Goal: Check status: Check status

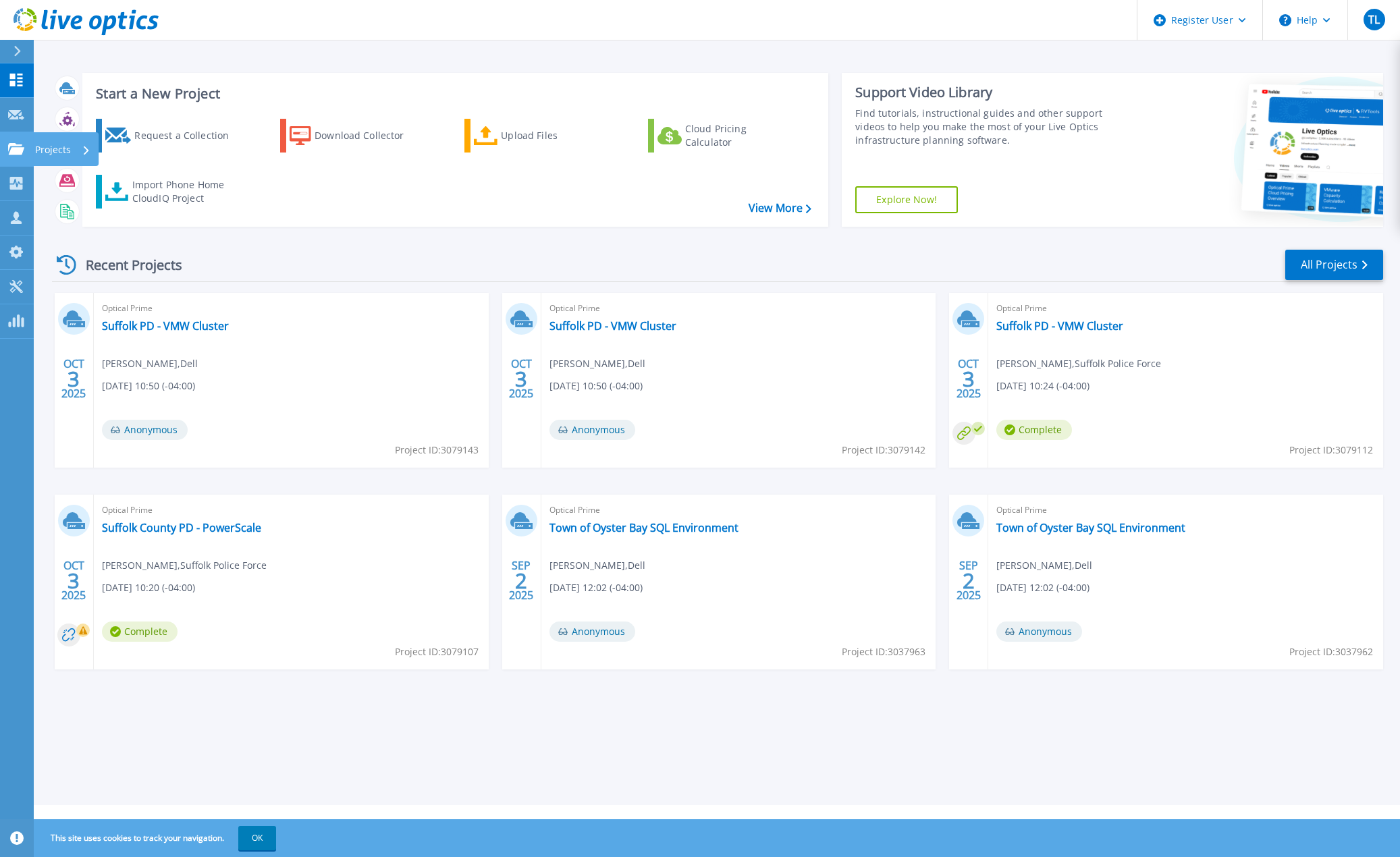
click at [18, 144] on icon at bounding box center [17, 149] width 17 height 11
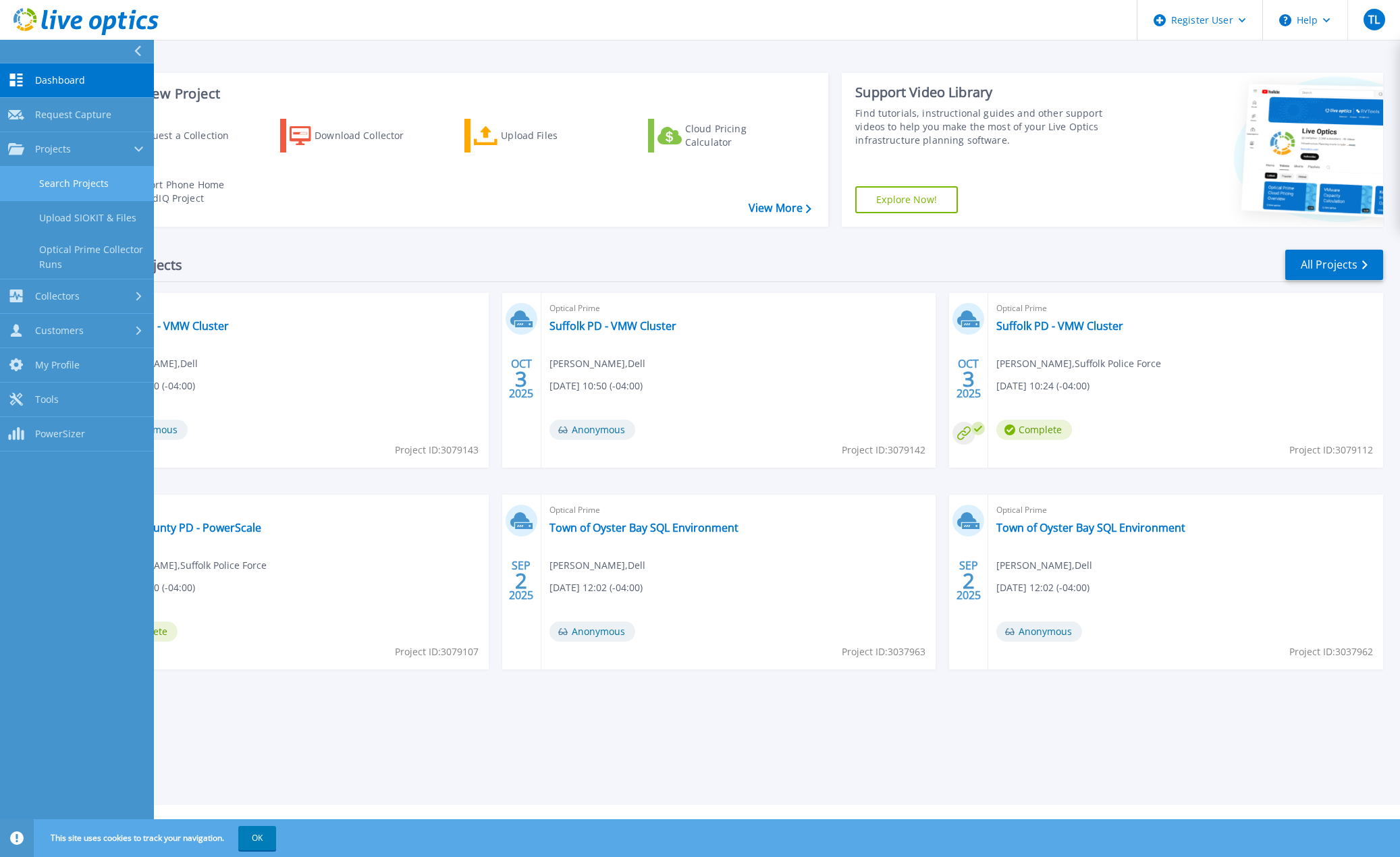
click at [89, 175] on link "Search Projects" at bounding box center [77, 183] width 154 height 34
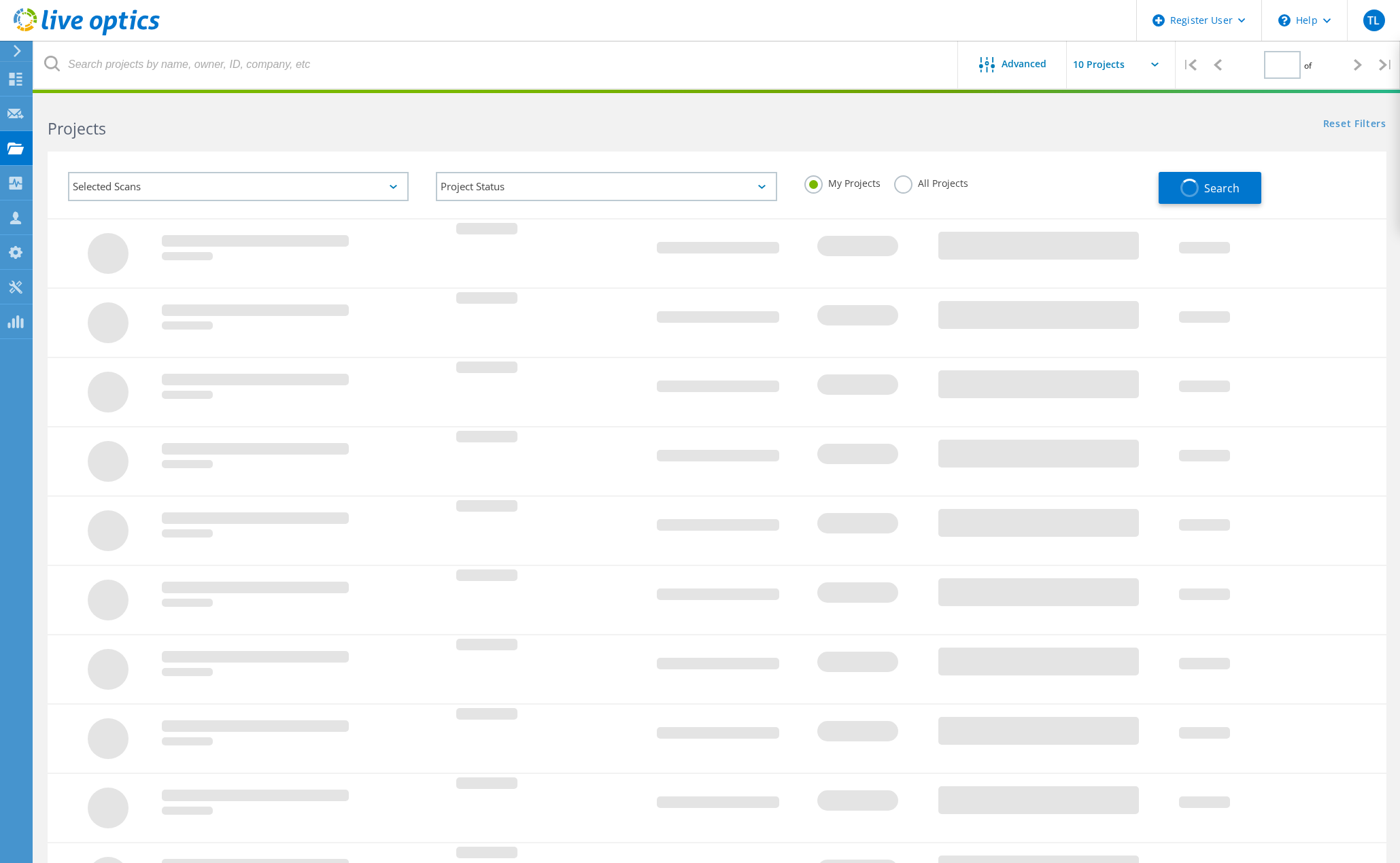
type input "1"
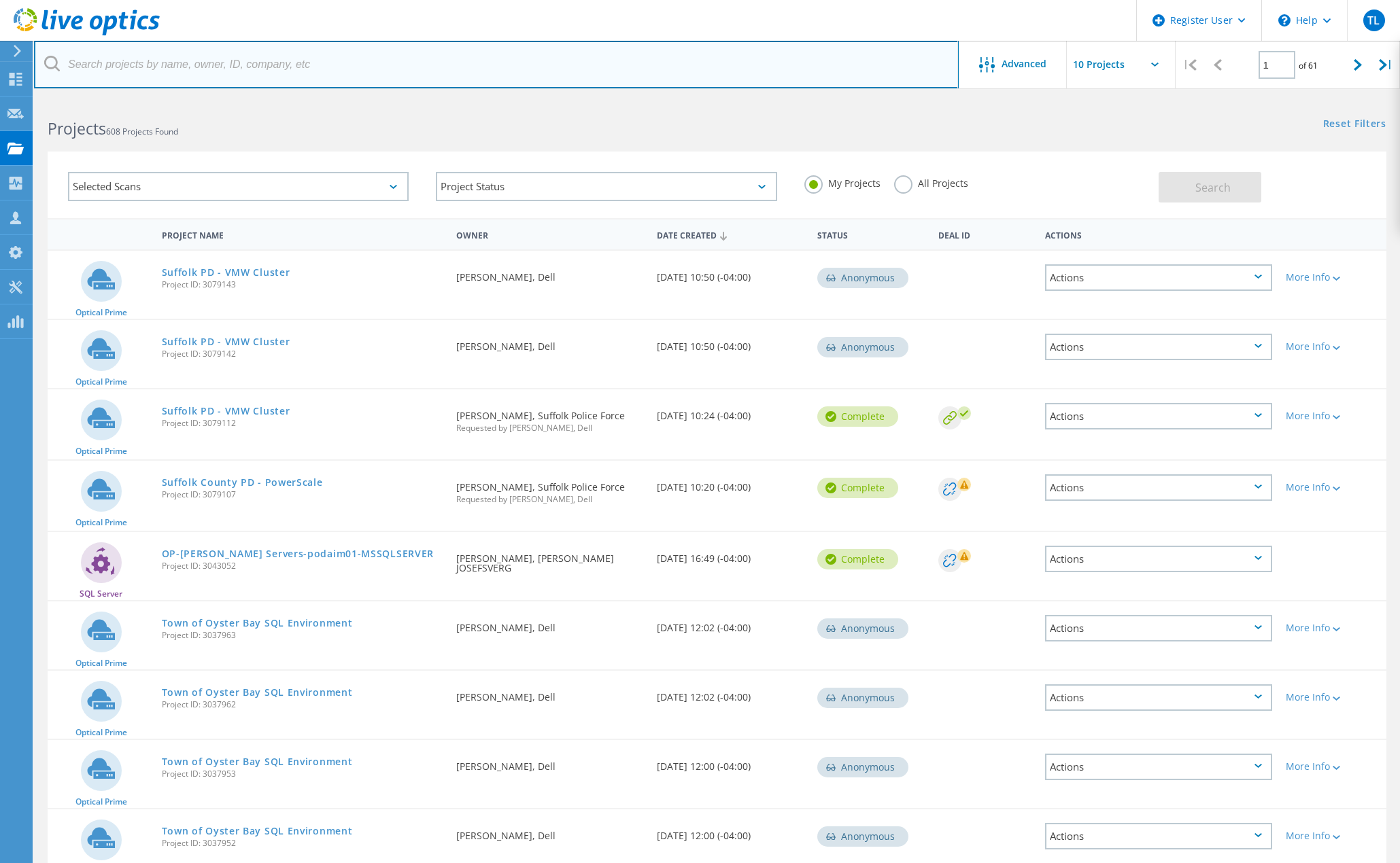
click at [274, 60] on input "text" at bounding box center [497, 64] width 925 height 47
paste input "3007075"
type input "3007075"
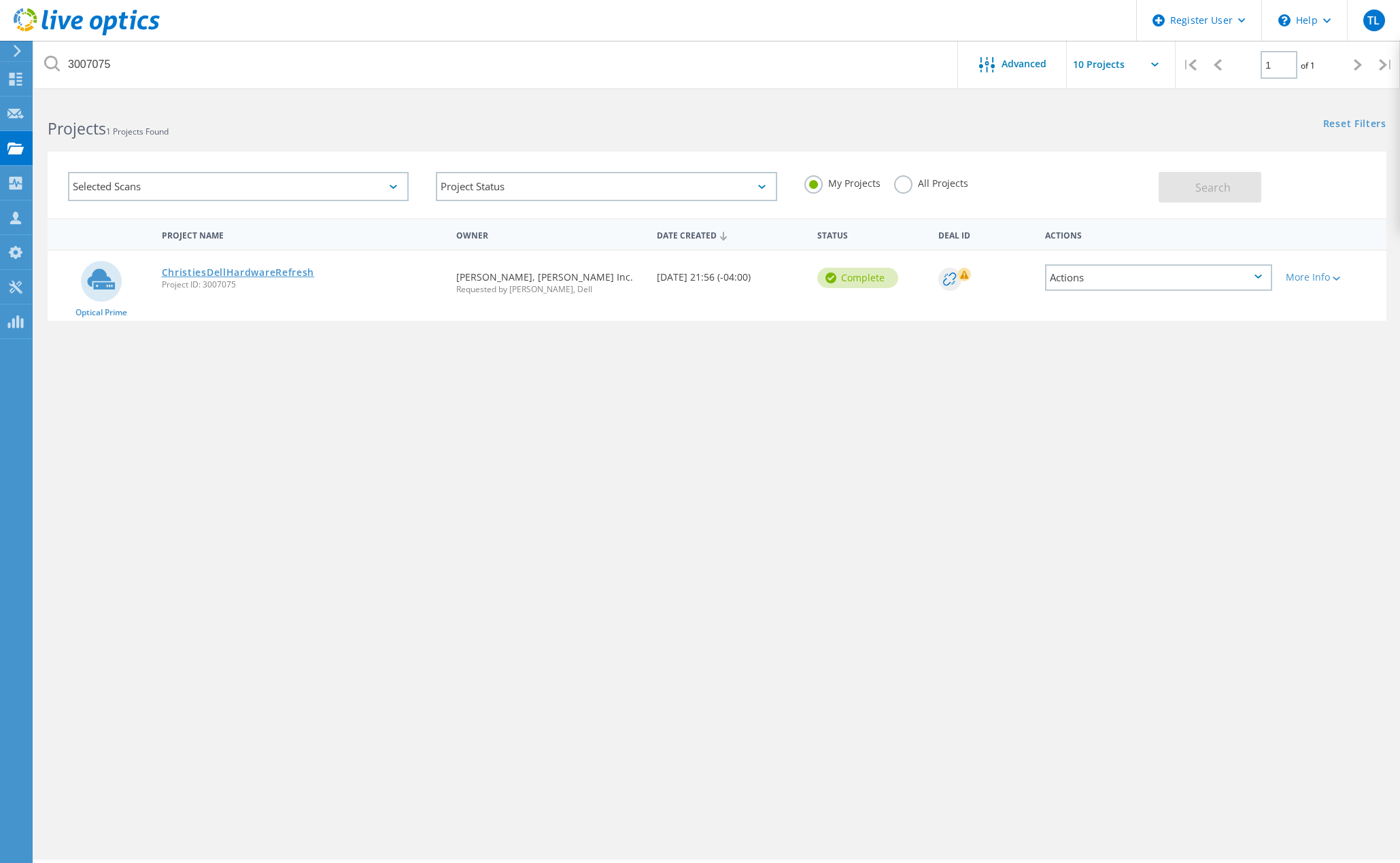
click at [279, 272] on link "ChristiesDellHardwareRefresh" at bounding box center [238, 272] width 153 height 9
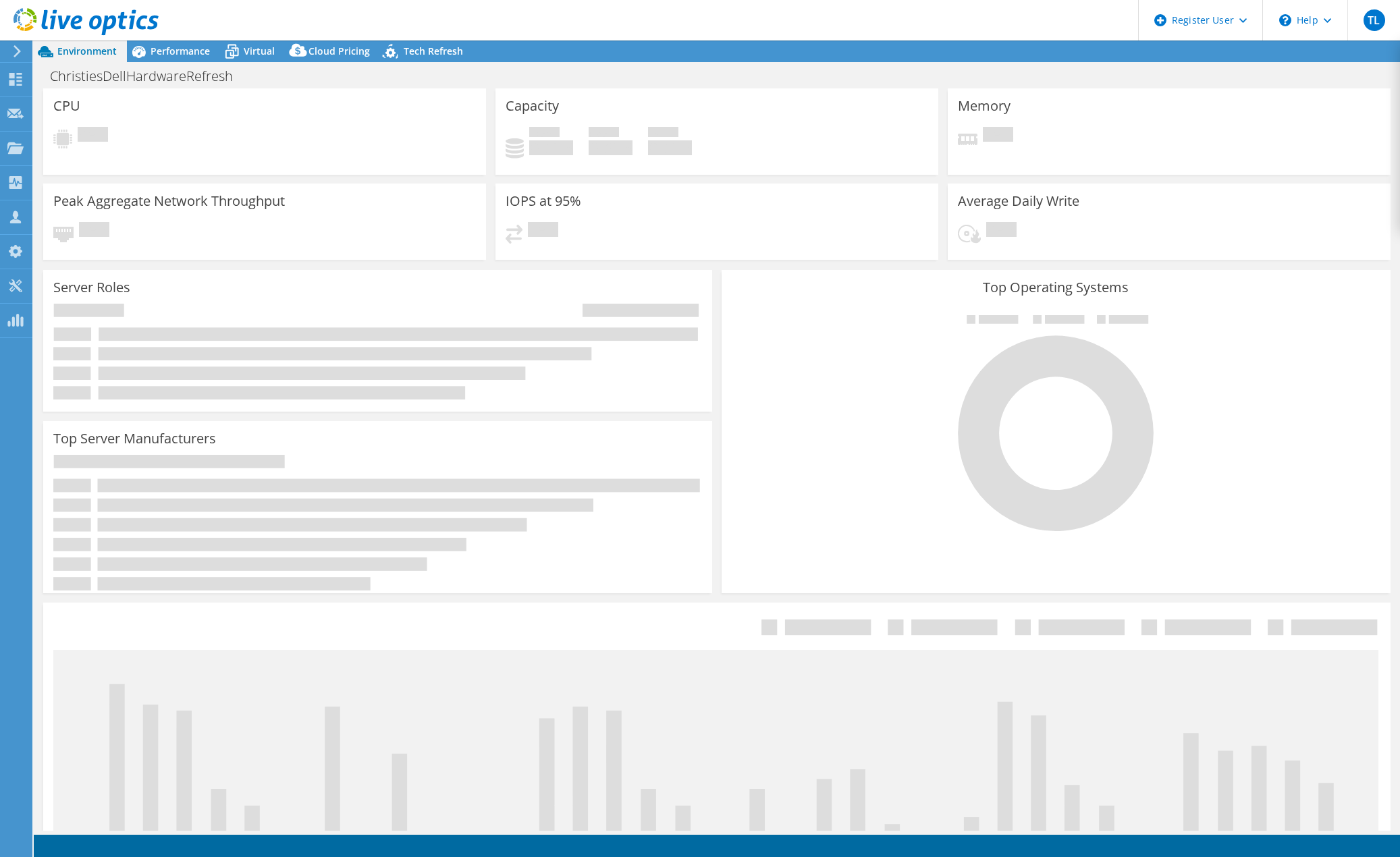
select select "USD"
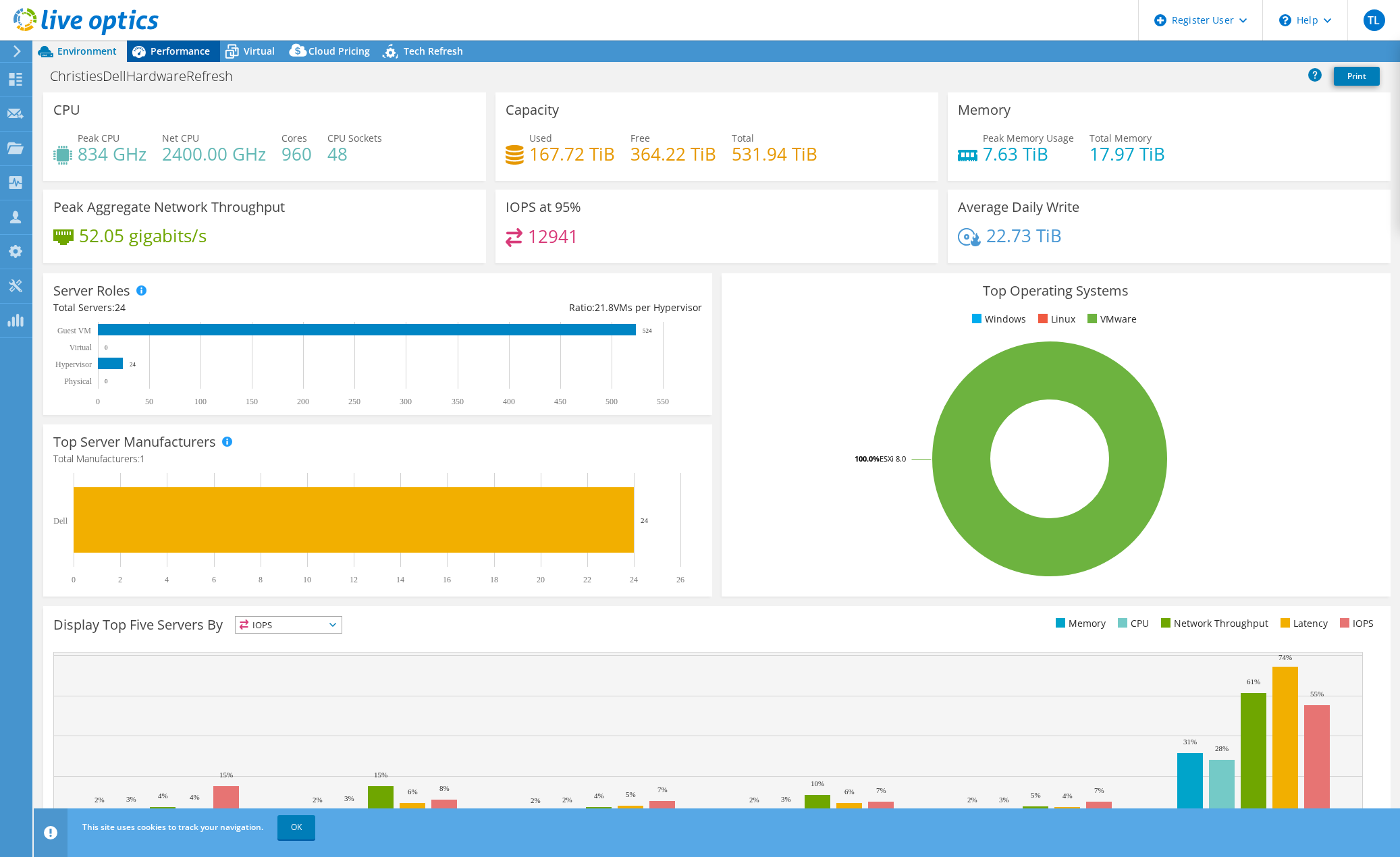
click at [184, 48] on span "Performance" at bounding box center [180, 51] width 59 height 13
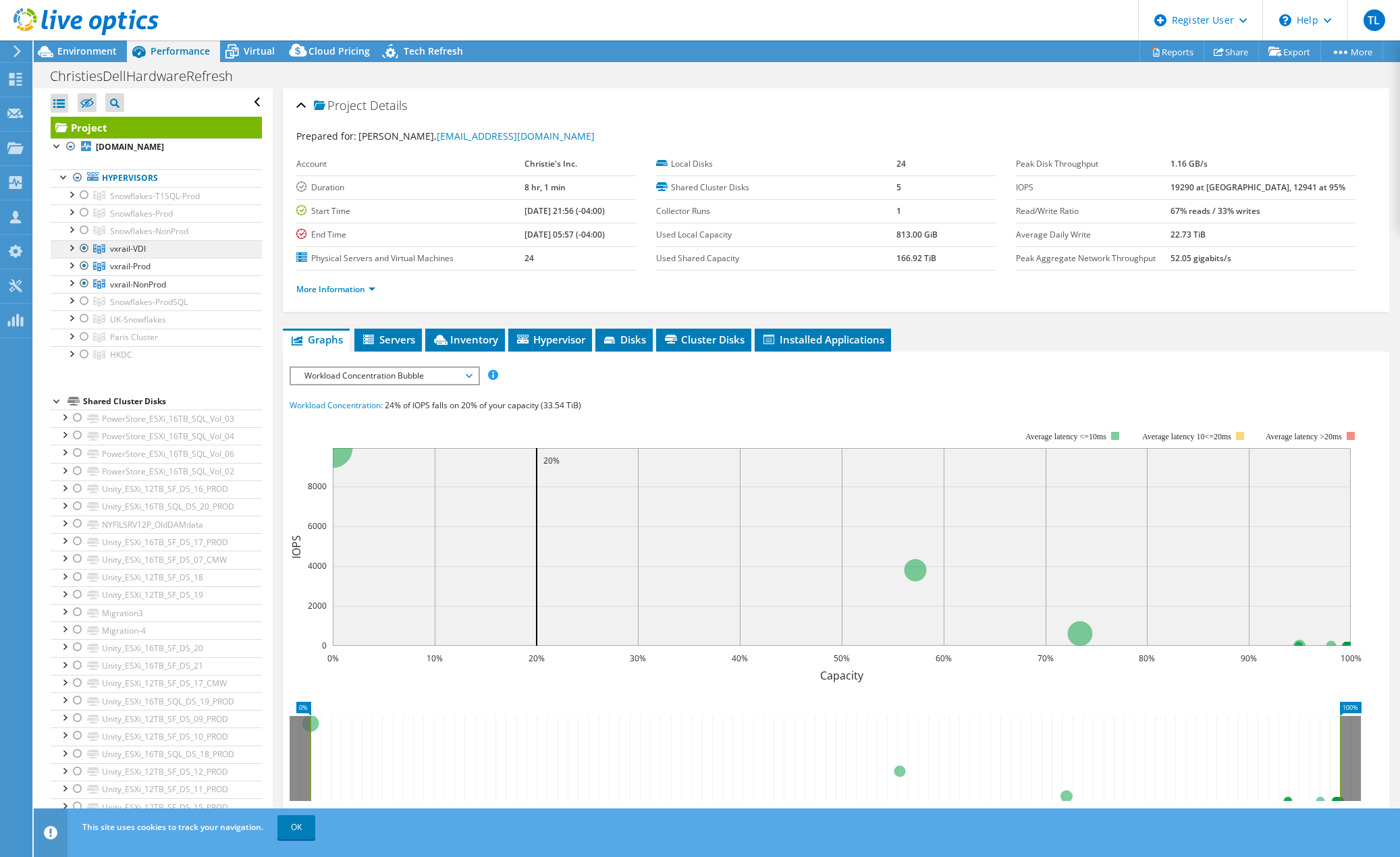
click at [139, 243] on span "vxrail-VDI" at bounding box center [127, 248] width 36 height 11
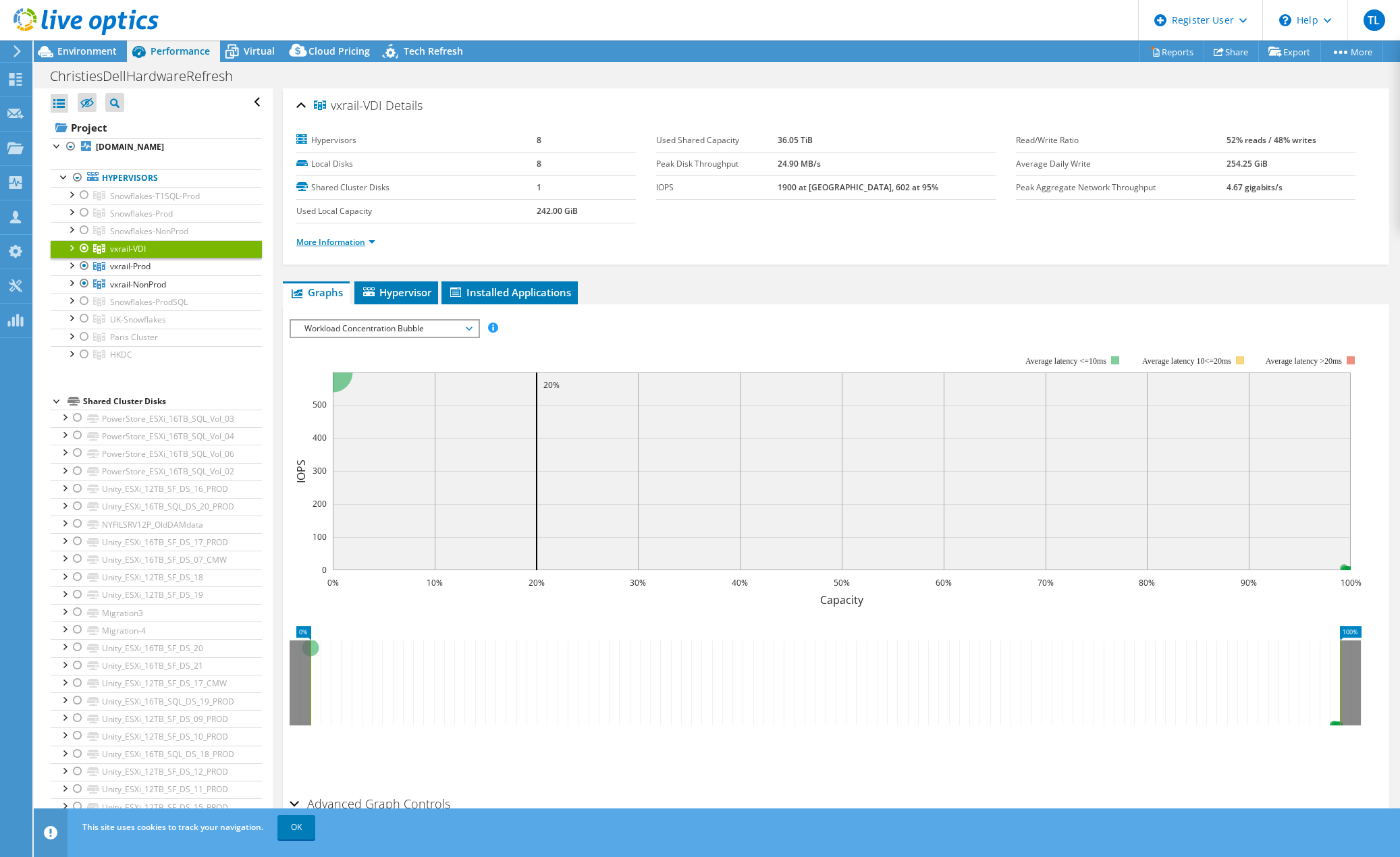
click at [338, 244] on link "More Information" at bounding box center [335, 242] width 78 height 11
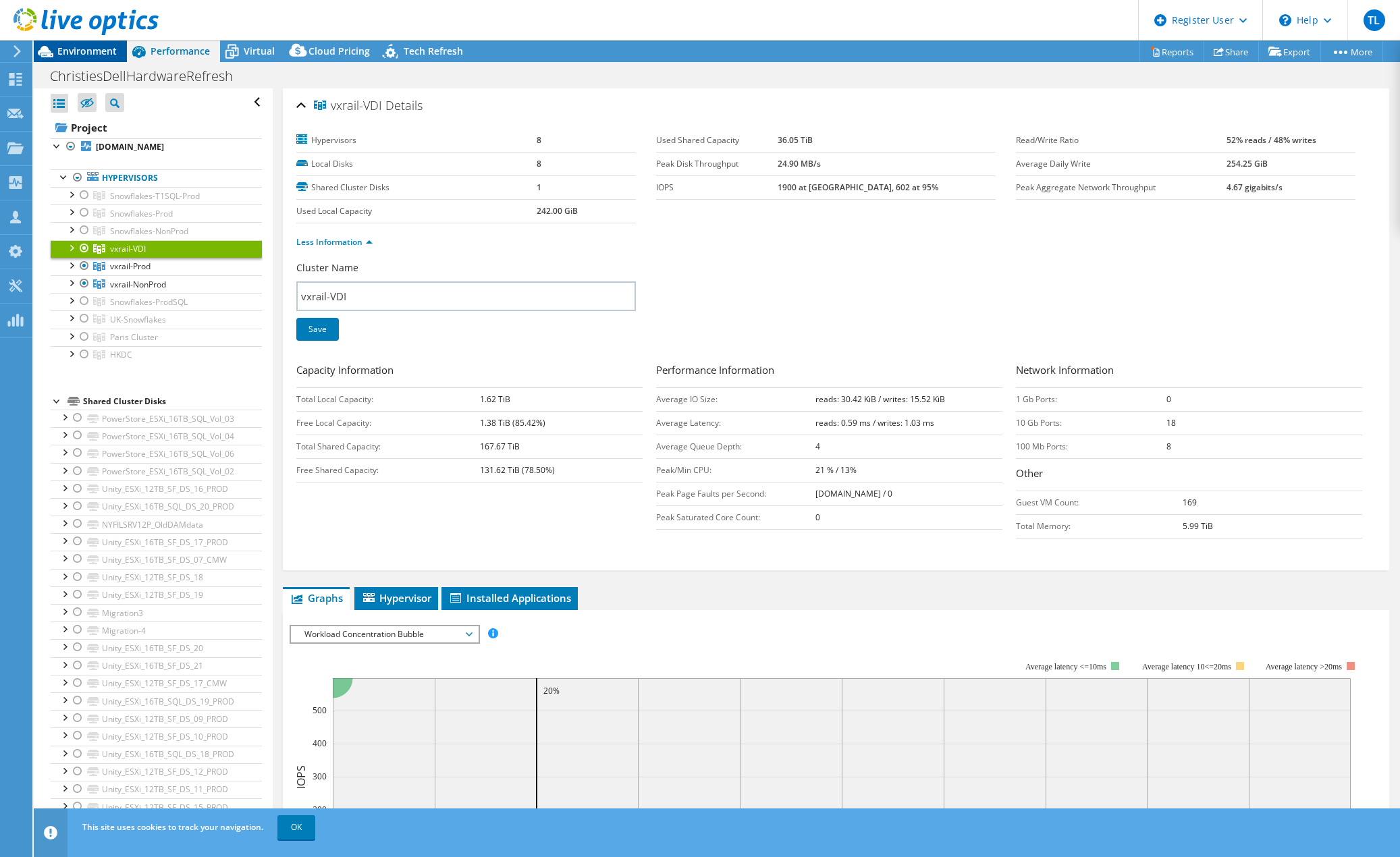
click at [77, 46] on span "Environment" at bounding box center [87, 51] width 59 height 13
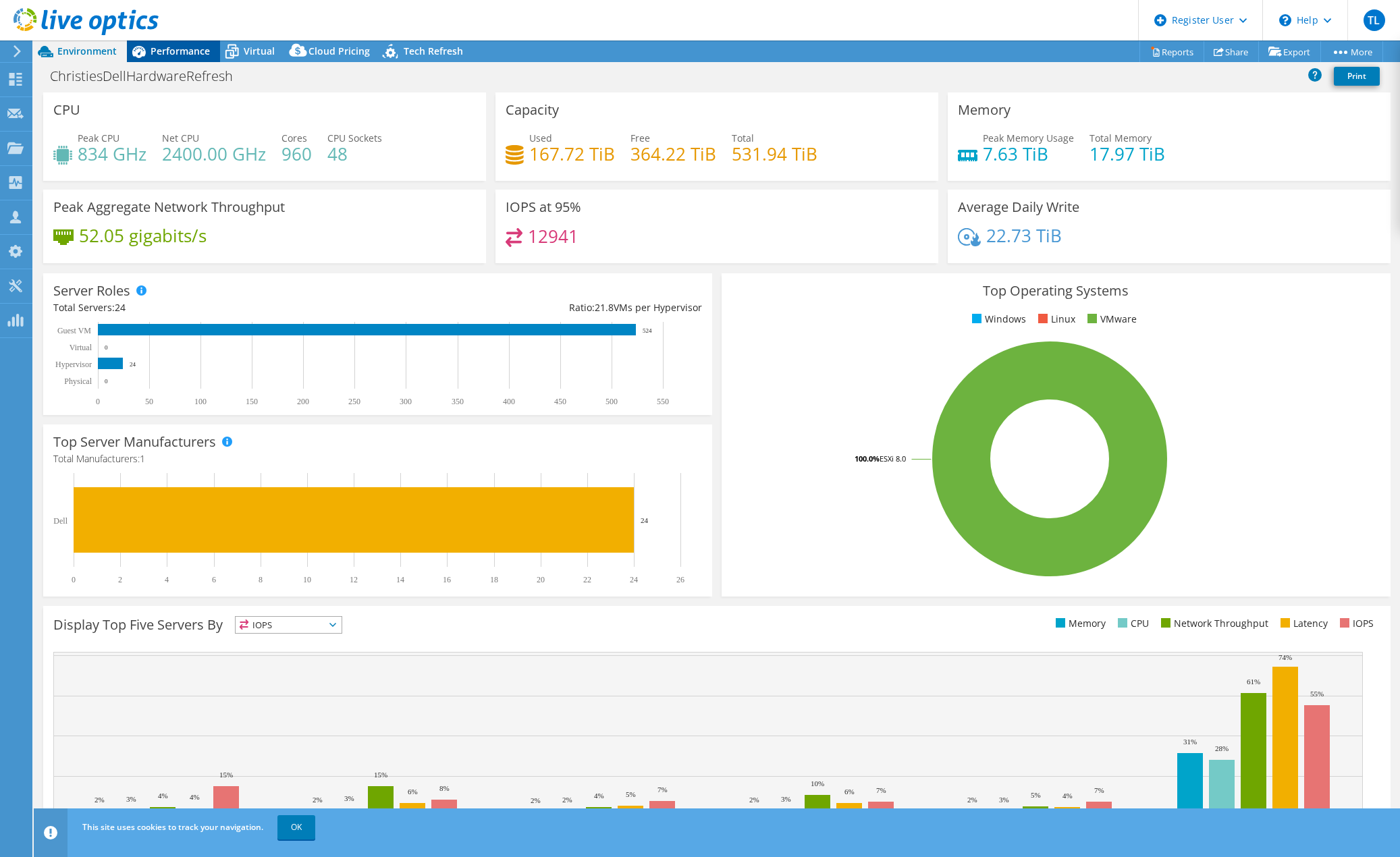
click at [184, 52] on span "Performance" at bounding box center [180, 51] width 59 height 13
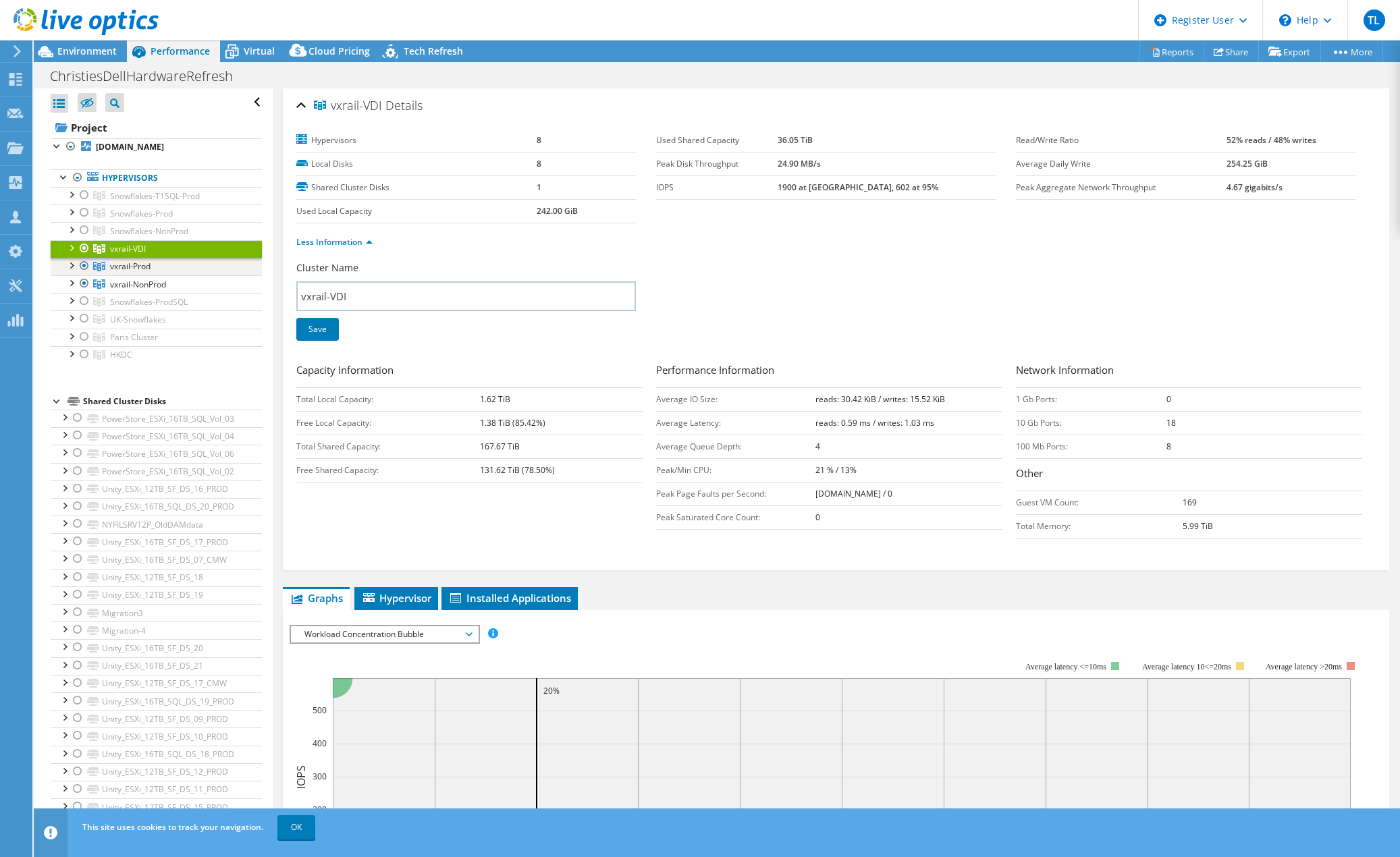
click at [81, 266] on div at bounding box center [84, 266] width 14 height 17
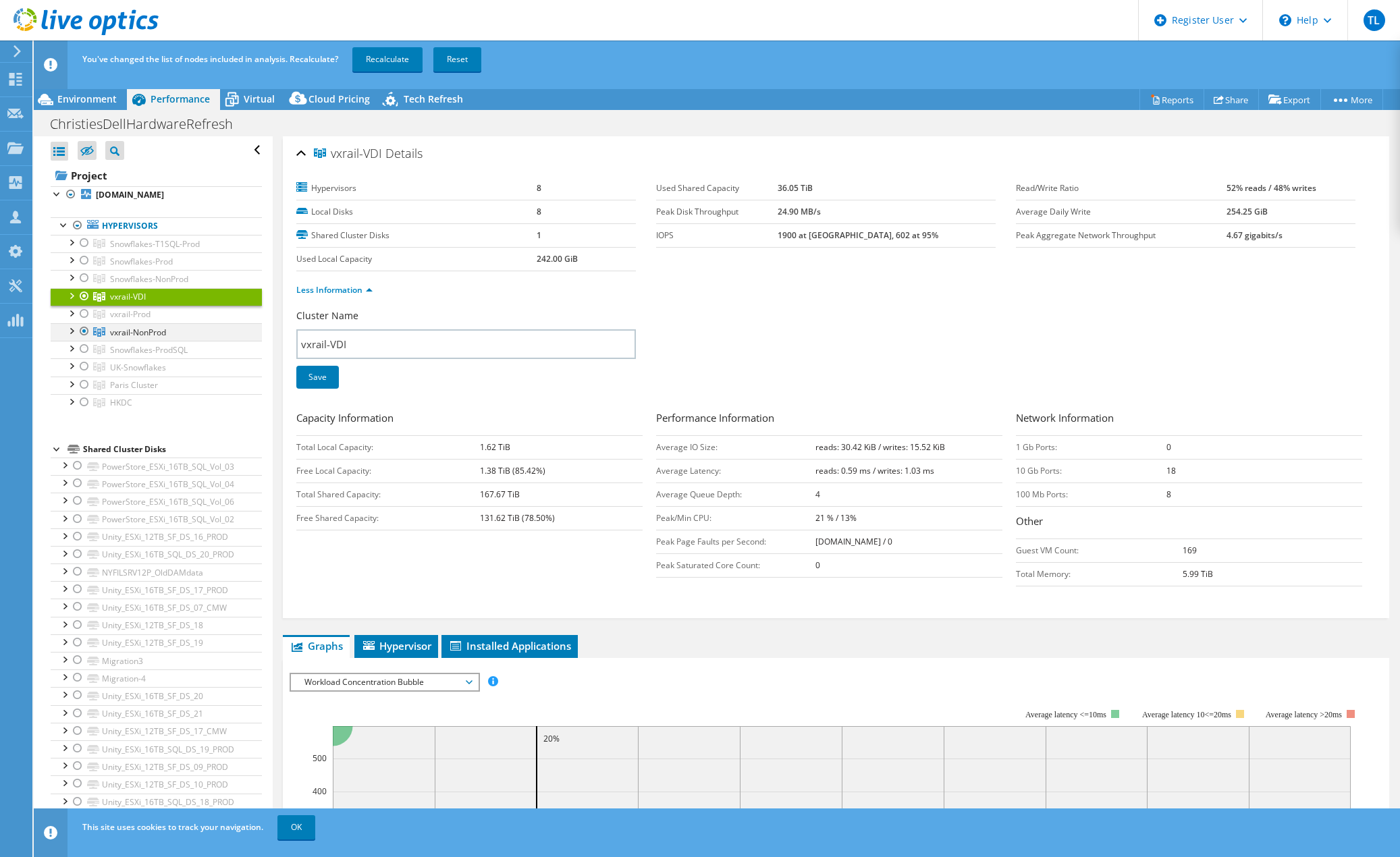
click at [84, 331] on div at bounding box center [84, 332] width 14 height 17
click at [396, 53] on link "Recalculate" at bounding box center [387, 59] width 70 height 24
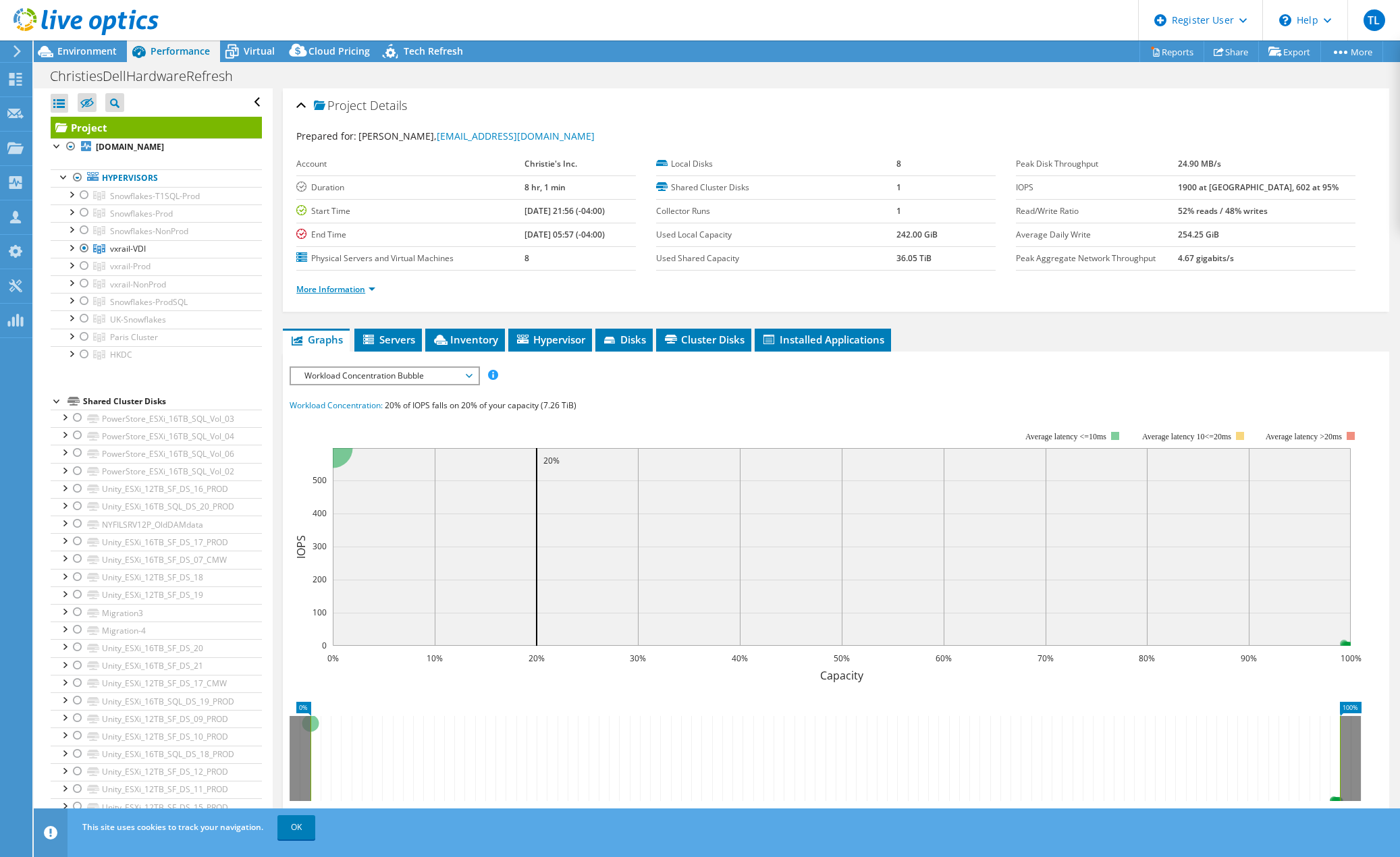
click at [352, 292] on link "More Information" at bounding box center [335, 289] width 78 height 11
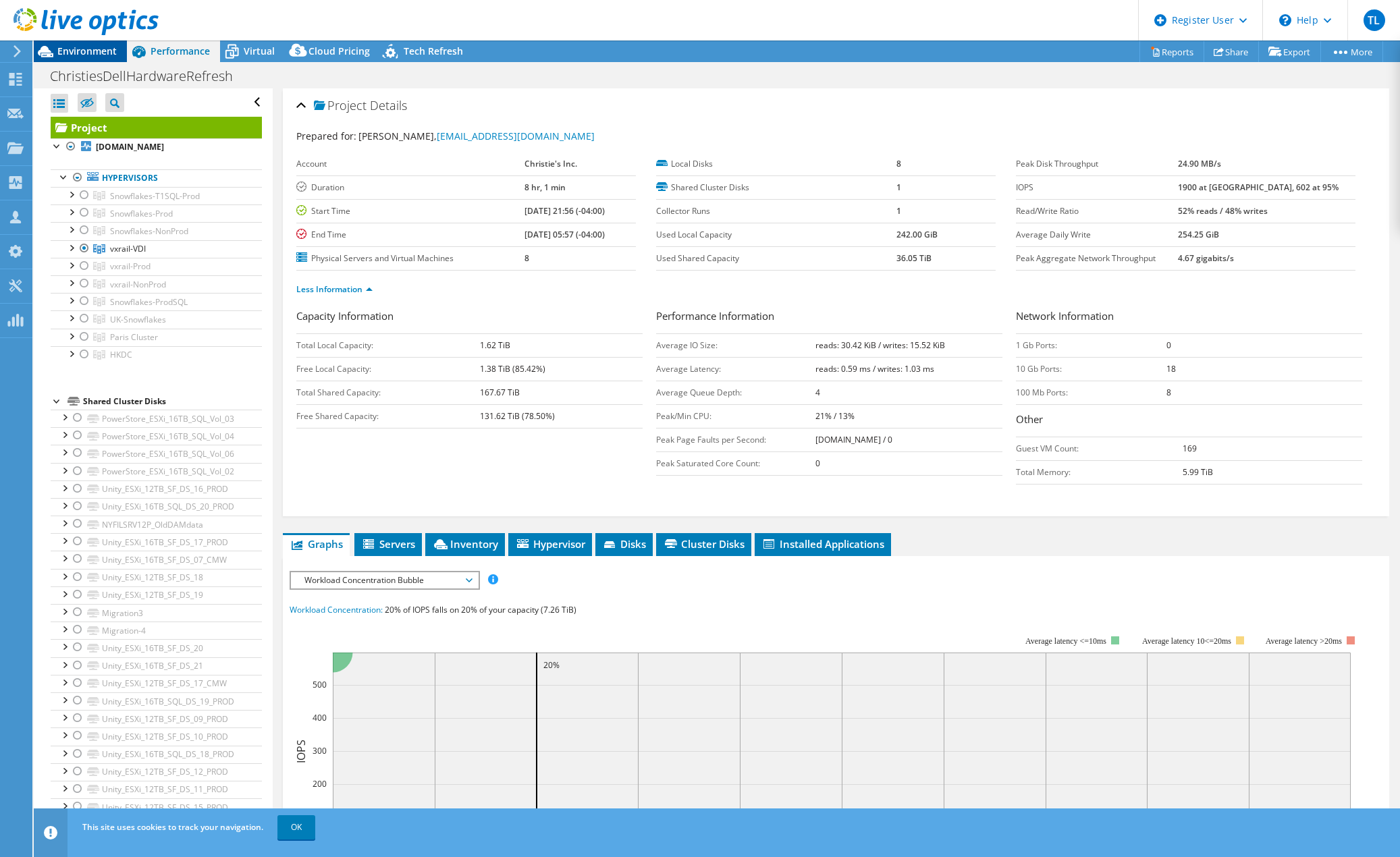
click at [99, 46] on span "Environment" at bounding box center [87, 51] width 59 height 13
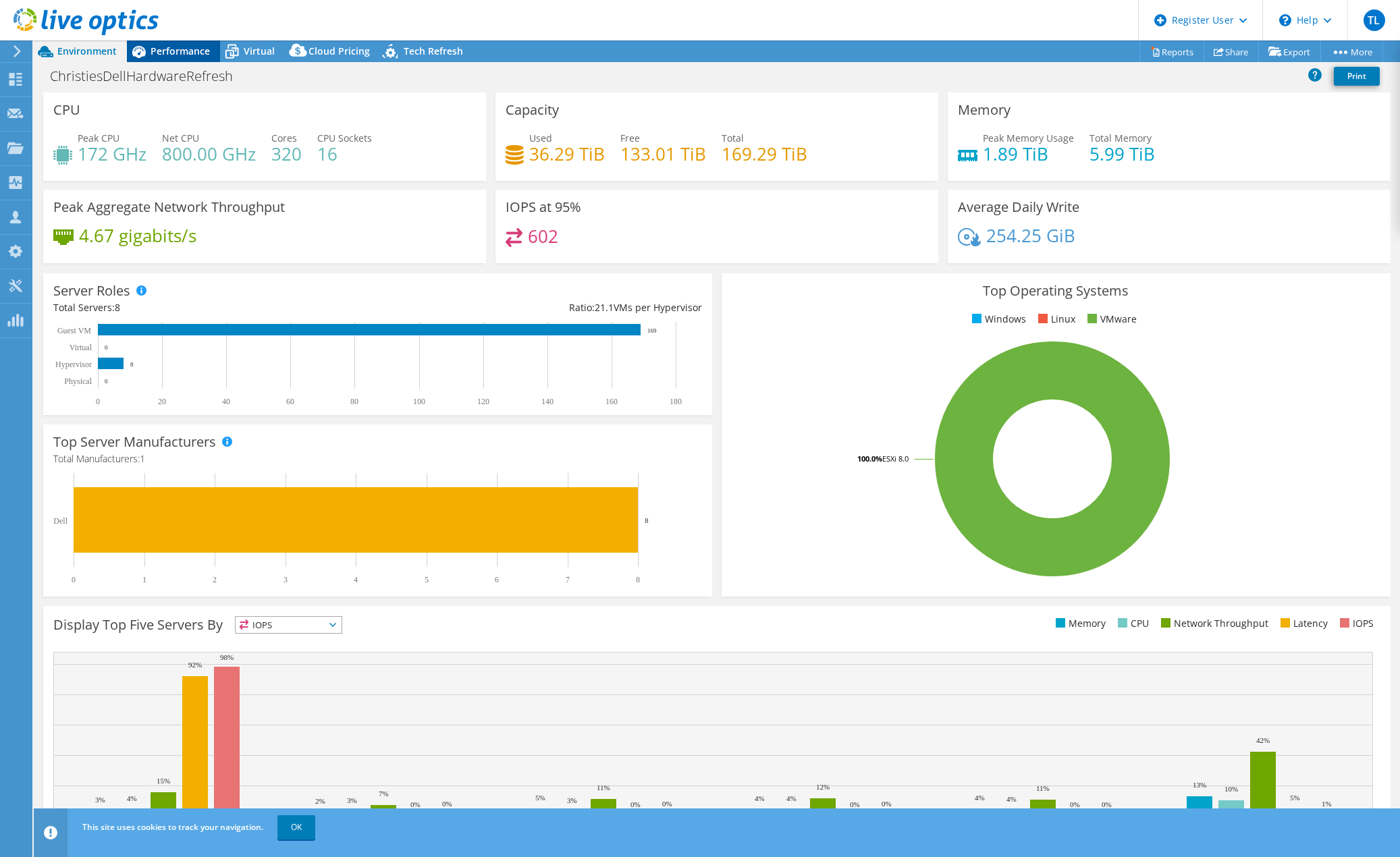
click at [187, 48] on span "Performance" at bounding box center [180, 51] width 59 height 13
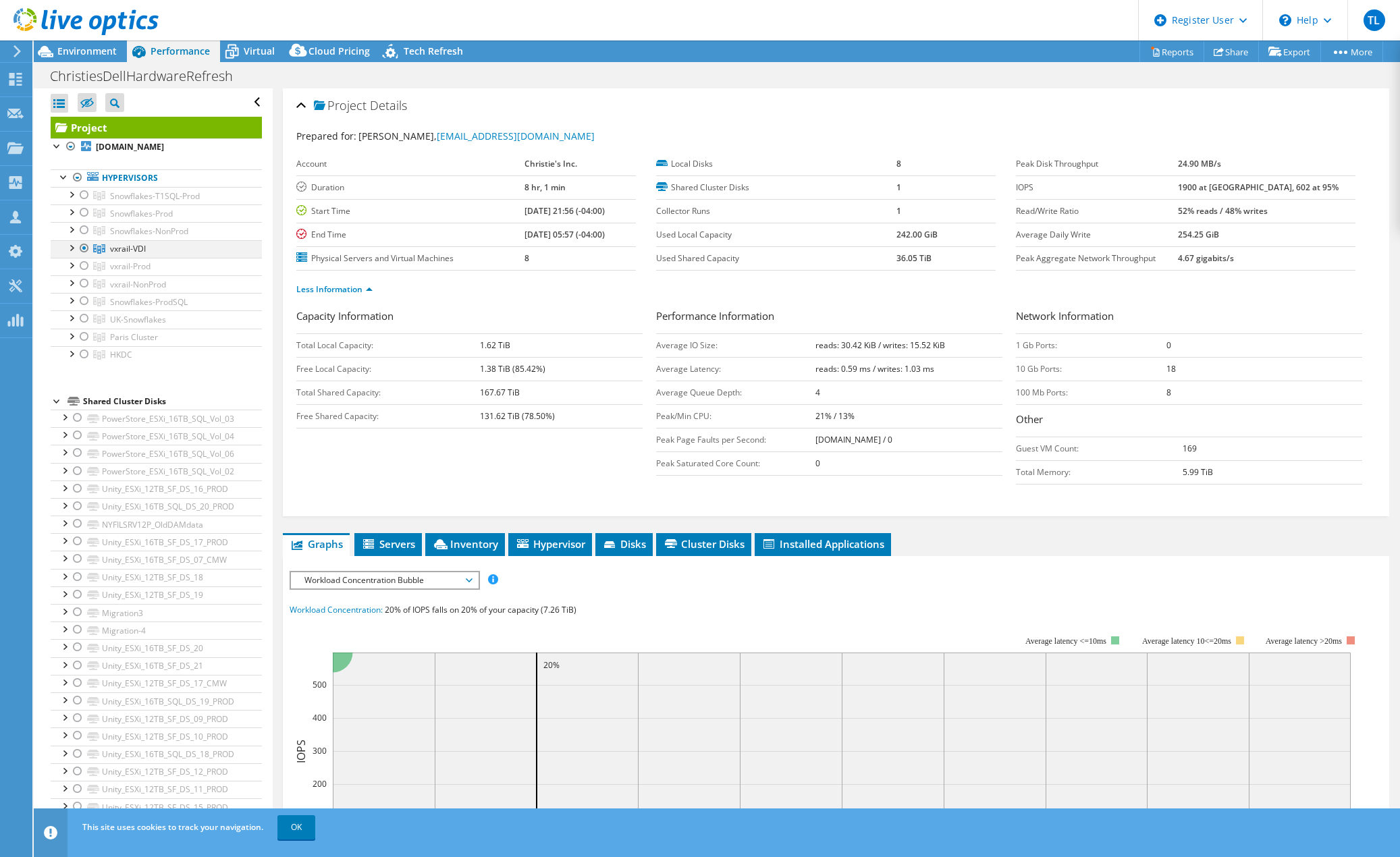
drag, startPoint x: 85, startPoint y: 262, endPoint x: 88, endPoint y: 254, distance: 8.5
click at [85, 262] on div at bounding box center [84, 266] width 14 height 17
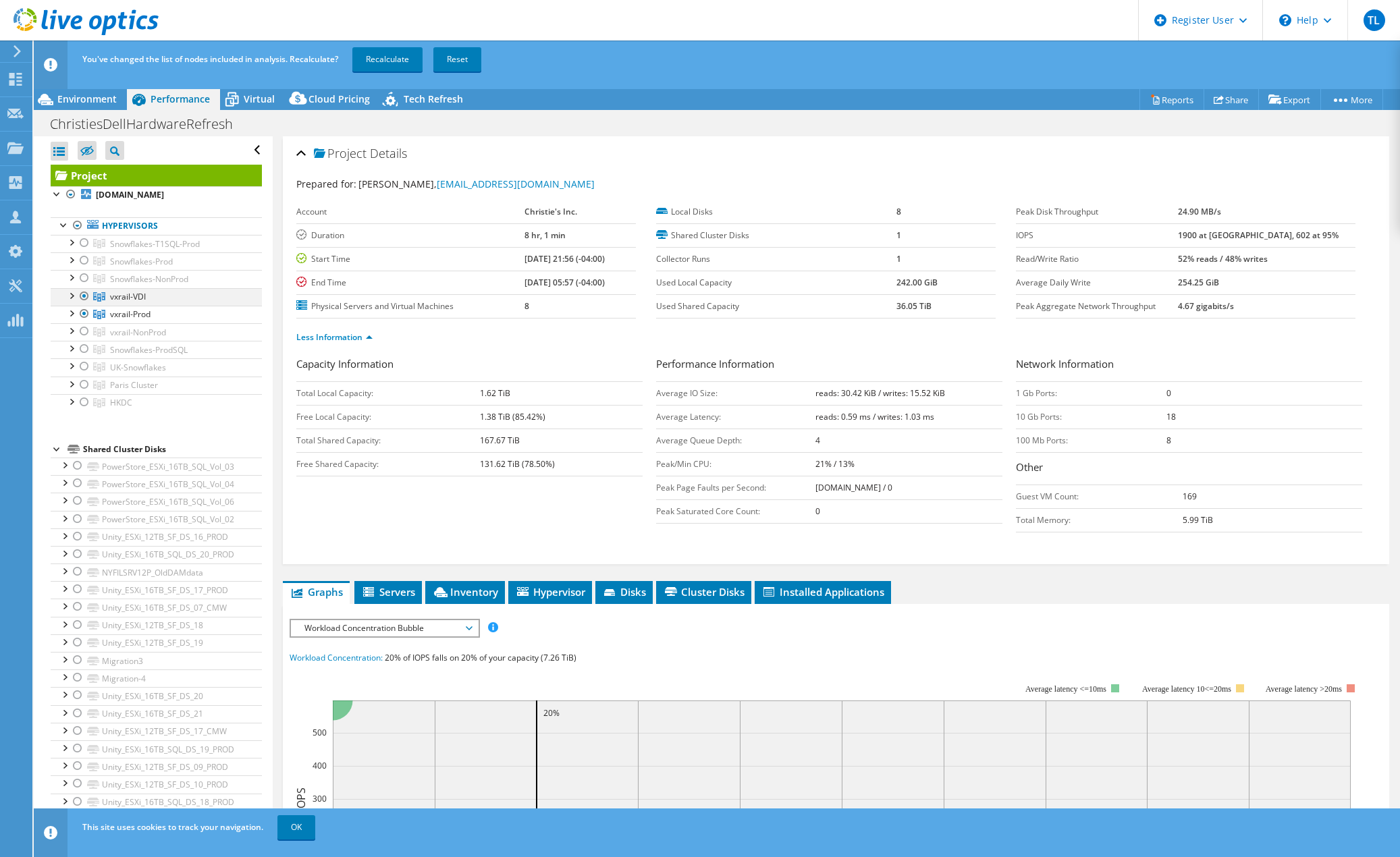
click at [87, 296] on div at bounding box center [84, 296] width 14 height 17
click at [387, 54] on link "Recalculate" at bounding box center [387, 59] width 70 height 24
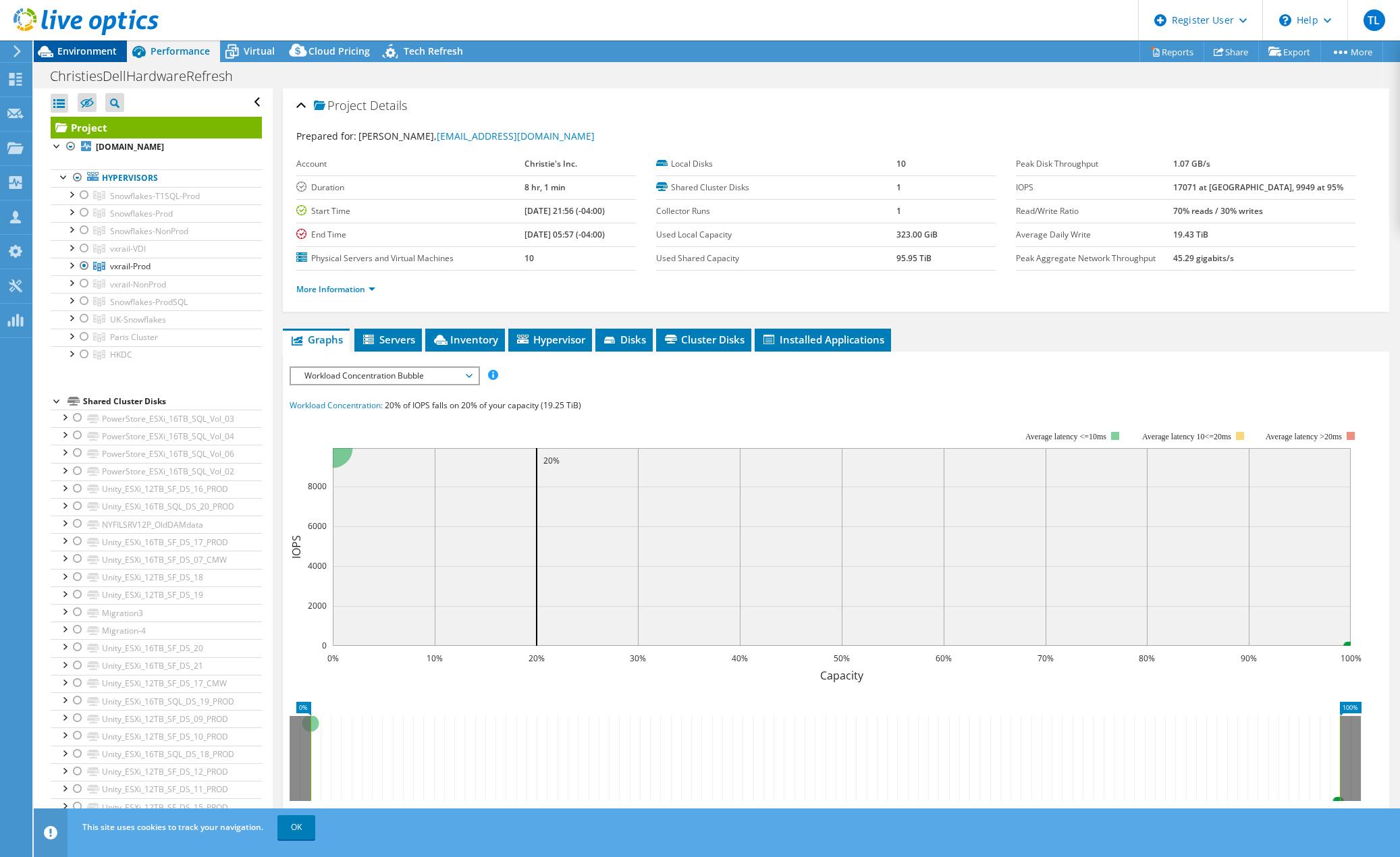
click at [89, 48] on span "Environment" at bounding box center [87, 51] width 59 height 13
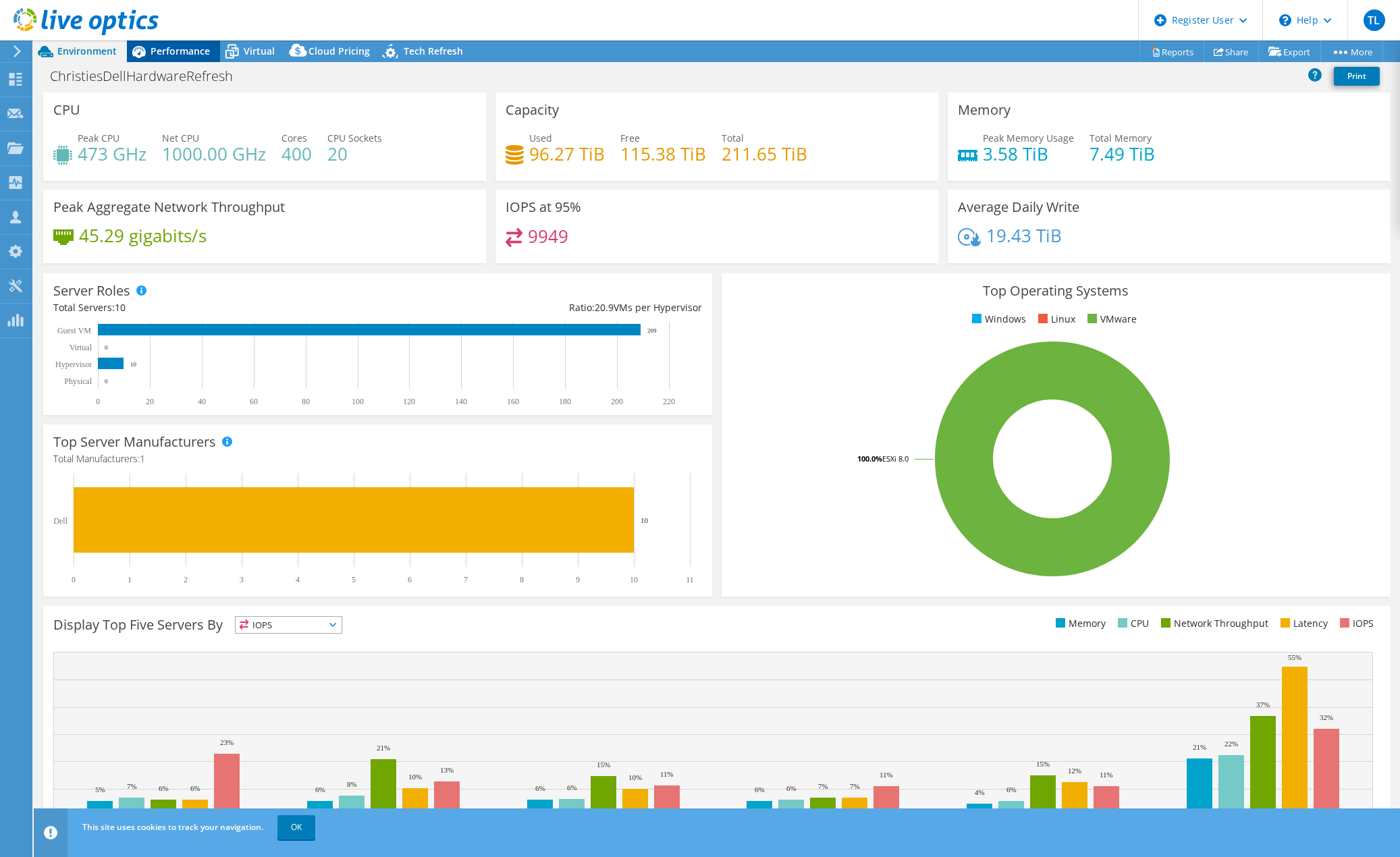
click at [177, 50] on span "Performance" at bounding box center [180, 51] width 59 height 13
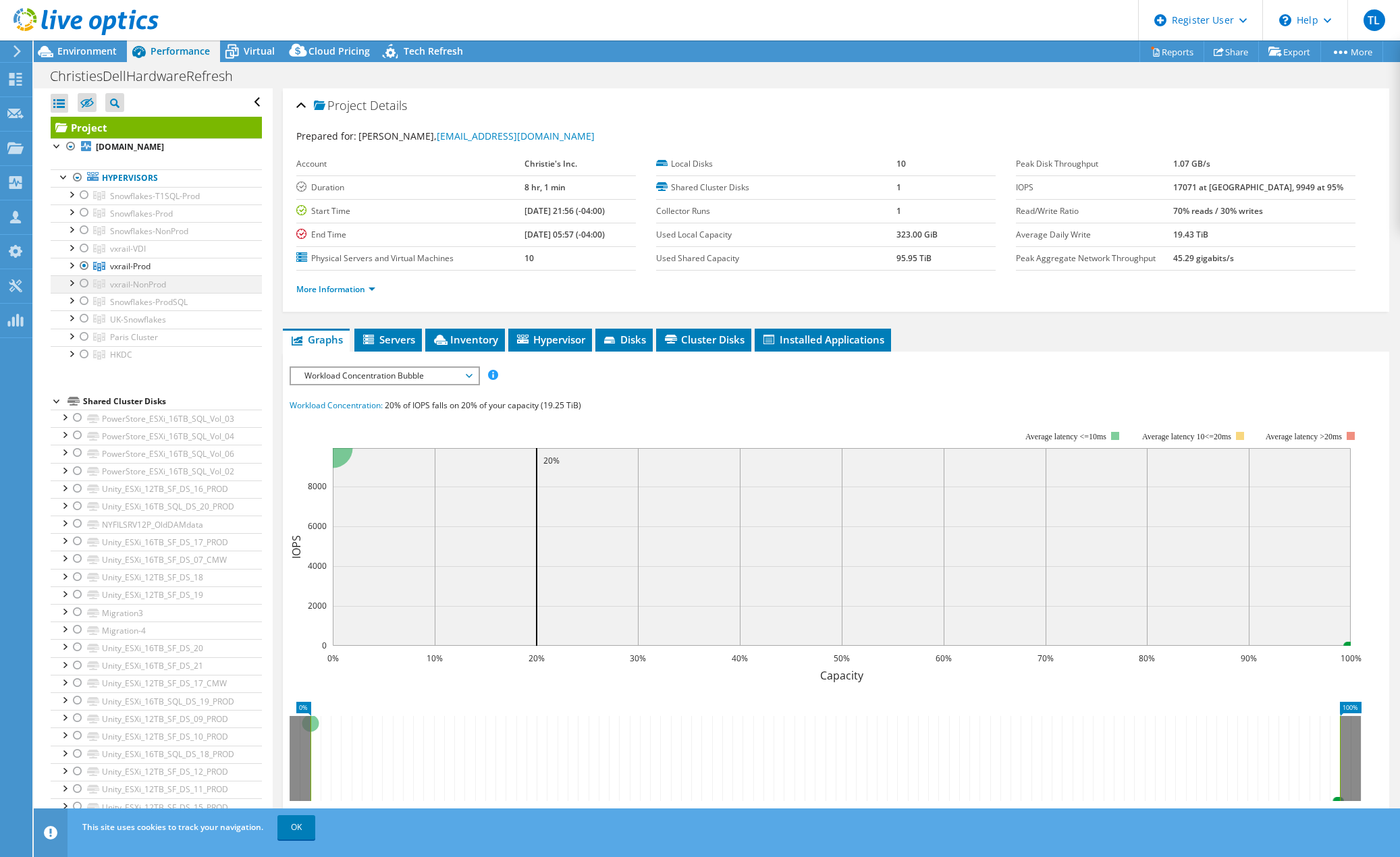
drag, startPoint x: 86, startPoint y: 284, endPoint x: 89, endPoint y: 274, distance: 10.4
click at [85, 282] on div at bounding box center [84, 284] width 14 height 17
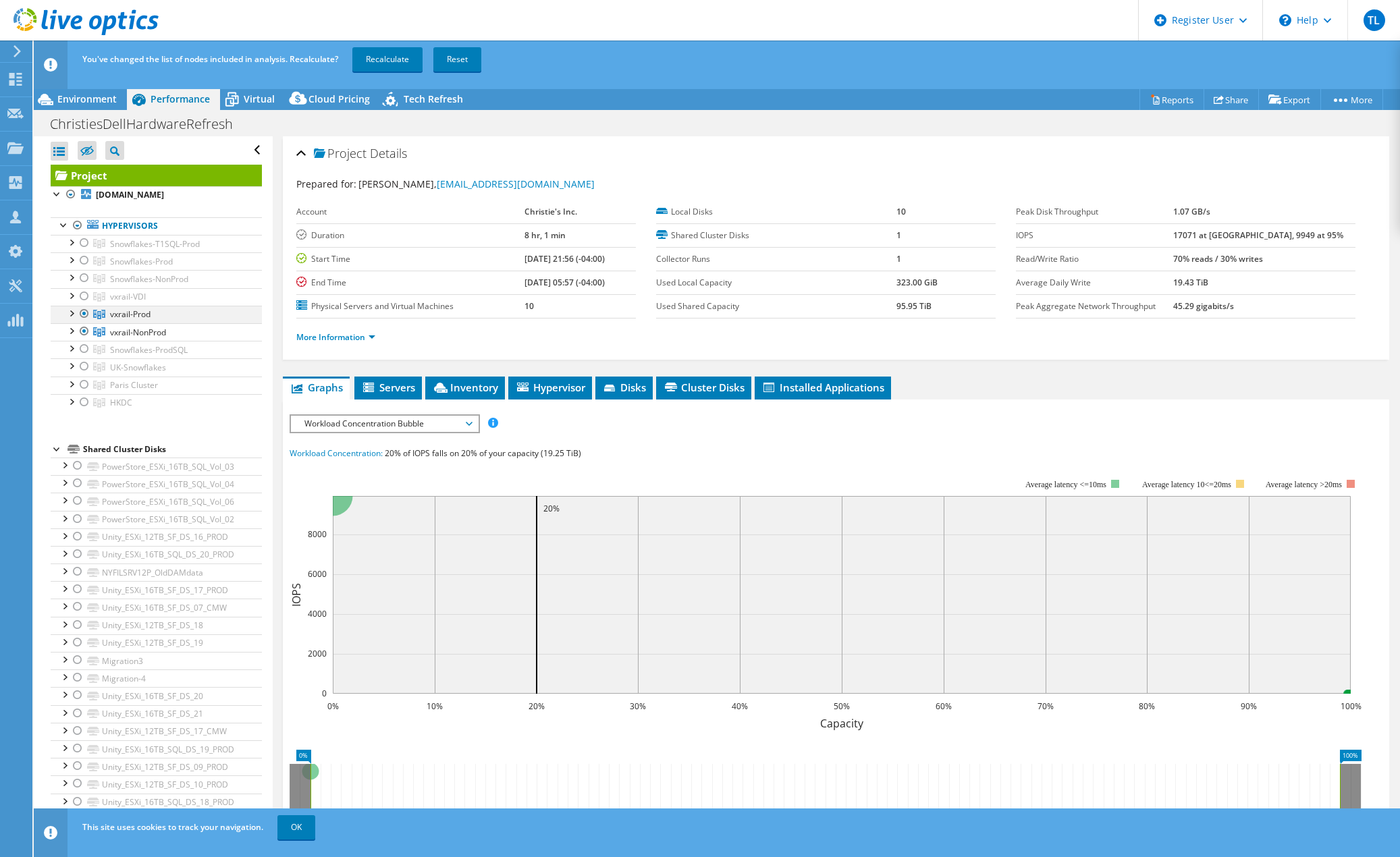
drag, startPoint x: 87, startPoint y: 307, endPoint x: 87, endPoint y: 313, distance: 6.0
click at [87, 308] on div at bounding box center [84, 314] width 14 height 17
click at [383, 59] on link "Recalculate" at bounding box center [387, 59] width 70 height 24
click at [96, 91] on div "Environment" at bounding box center [80, 99] width 93 height 21
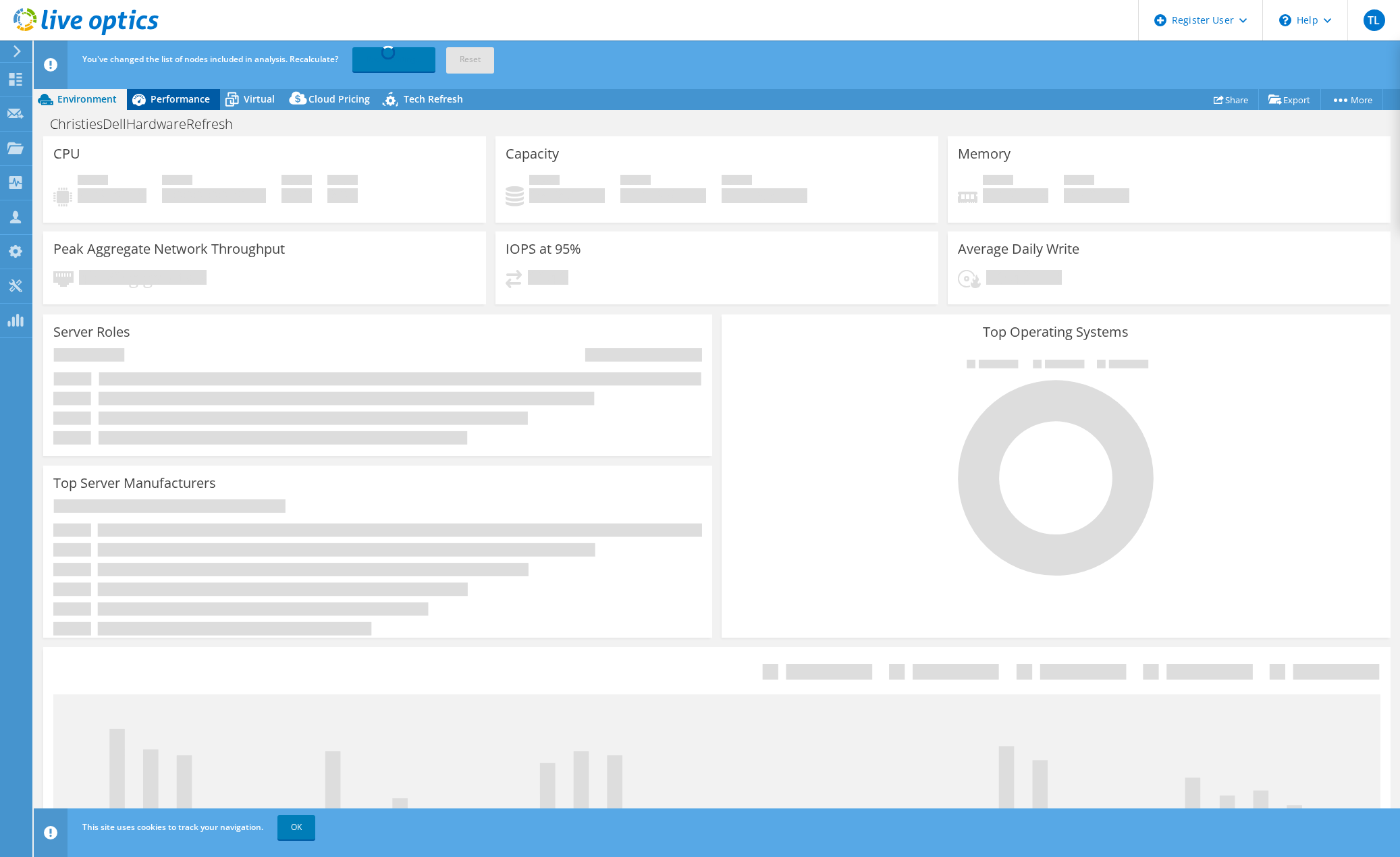
click at [199, 99] on span "Performance" at bounding box center [180, 99] width 59 height 13
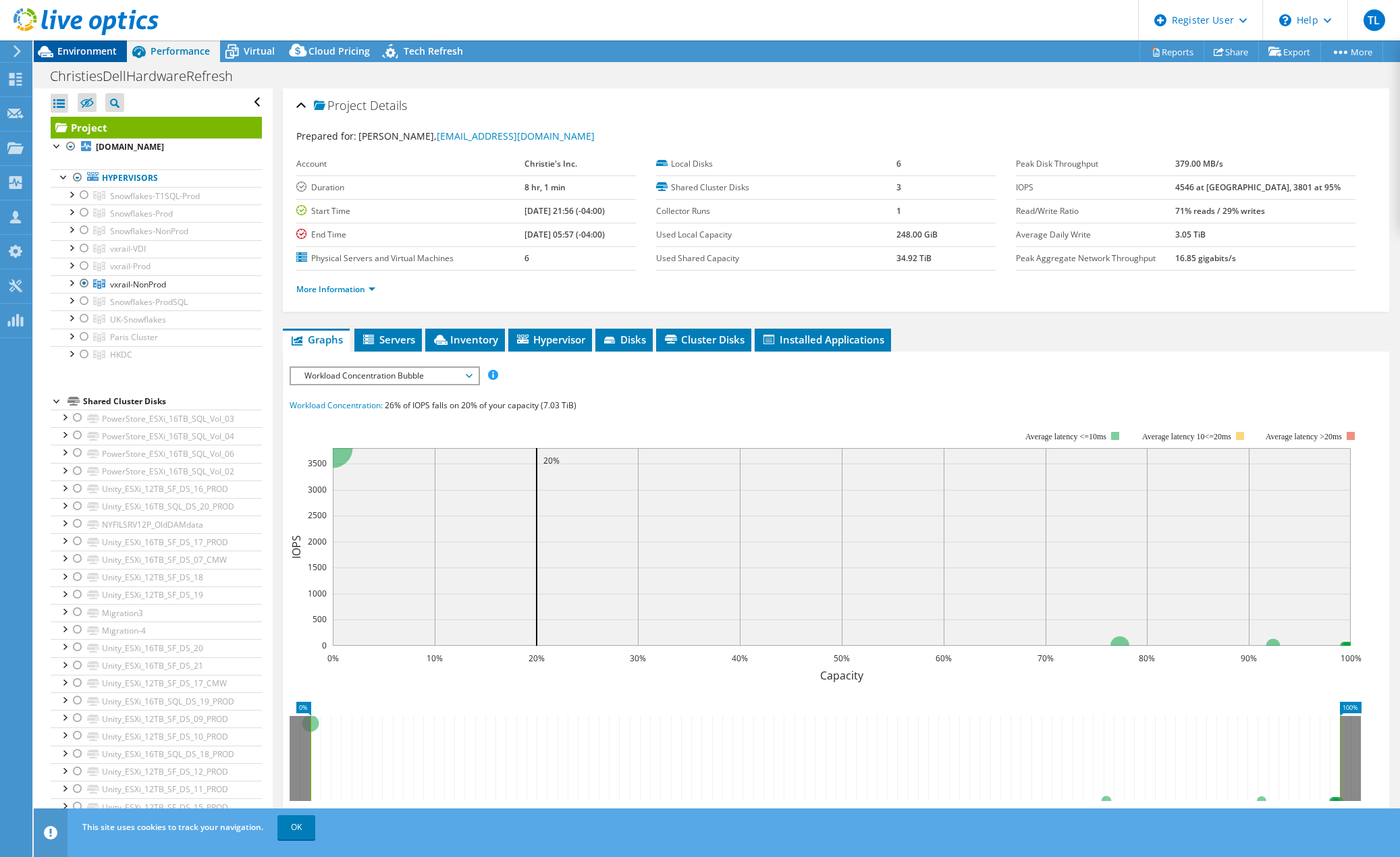
click at [91, 49] on span "Environment" at bounding box center [87, 51] width 59 height 13
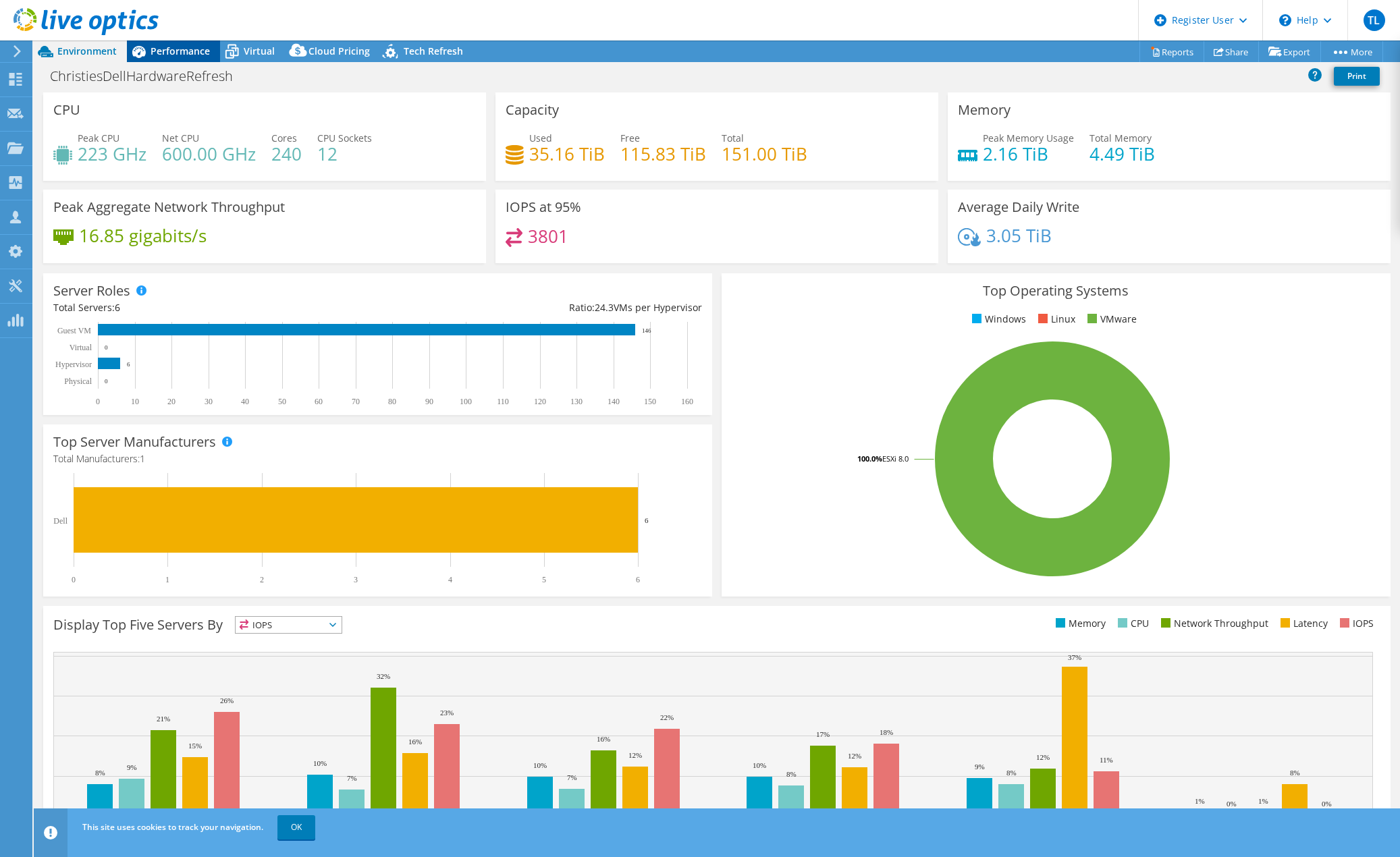
click at [181, 46] on span "Performance" at bounding box center [180, 51] width 59 height 13
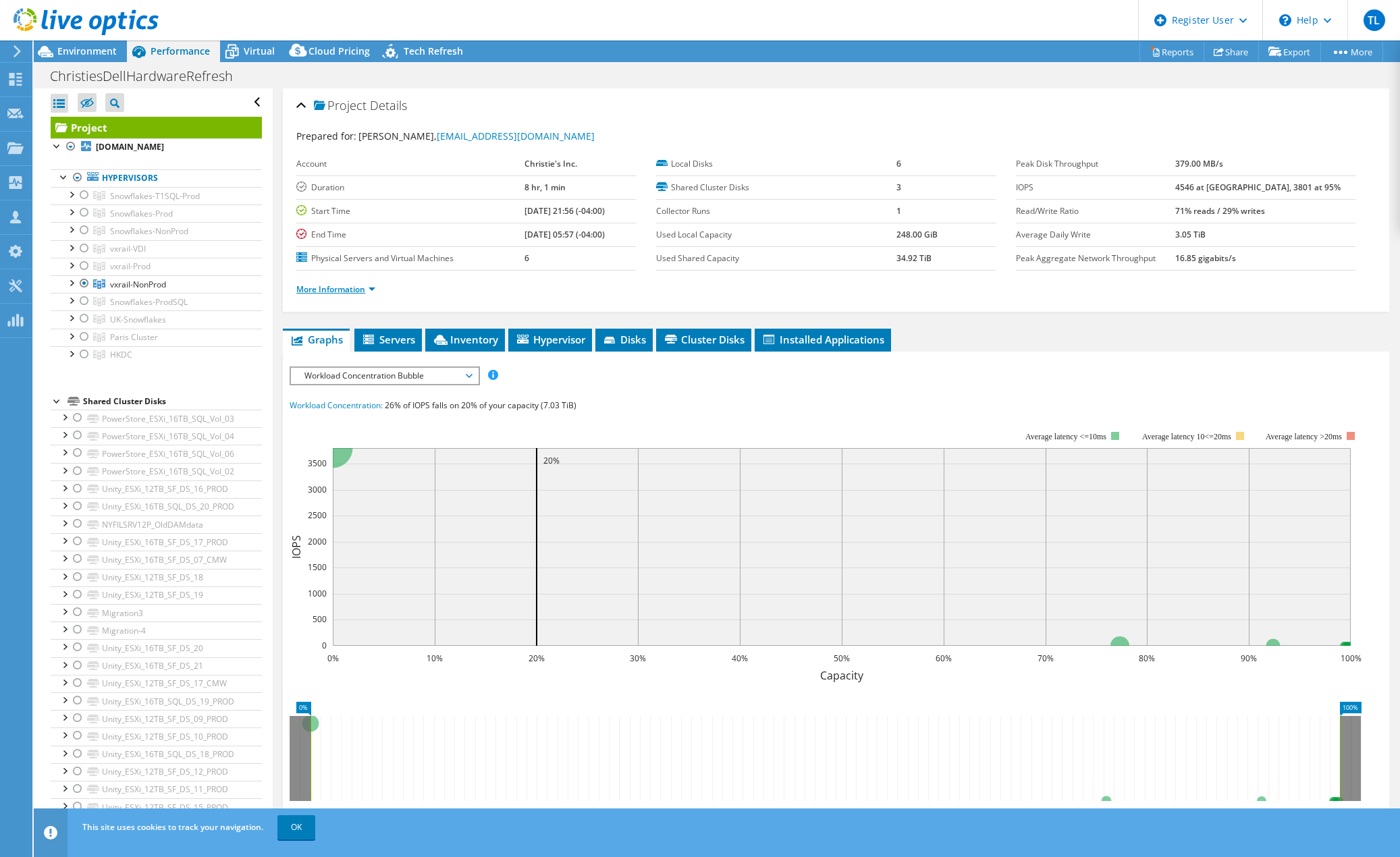
click at [344, 284] on link "More Information" at bounding box center [335, 289] width 78 height 11
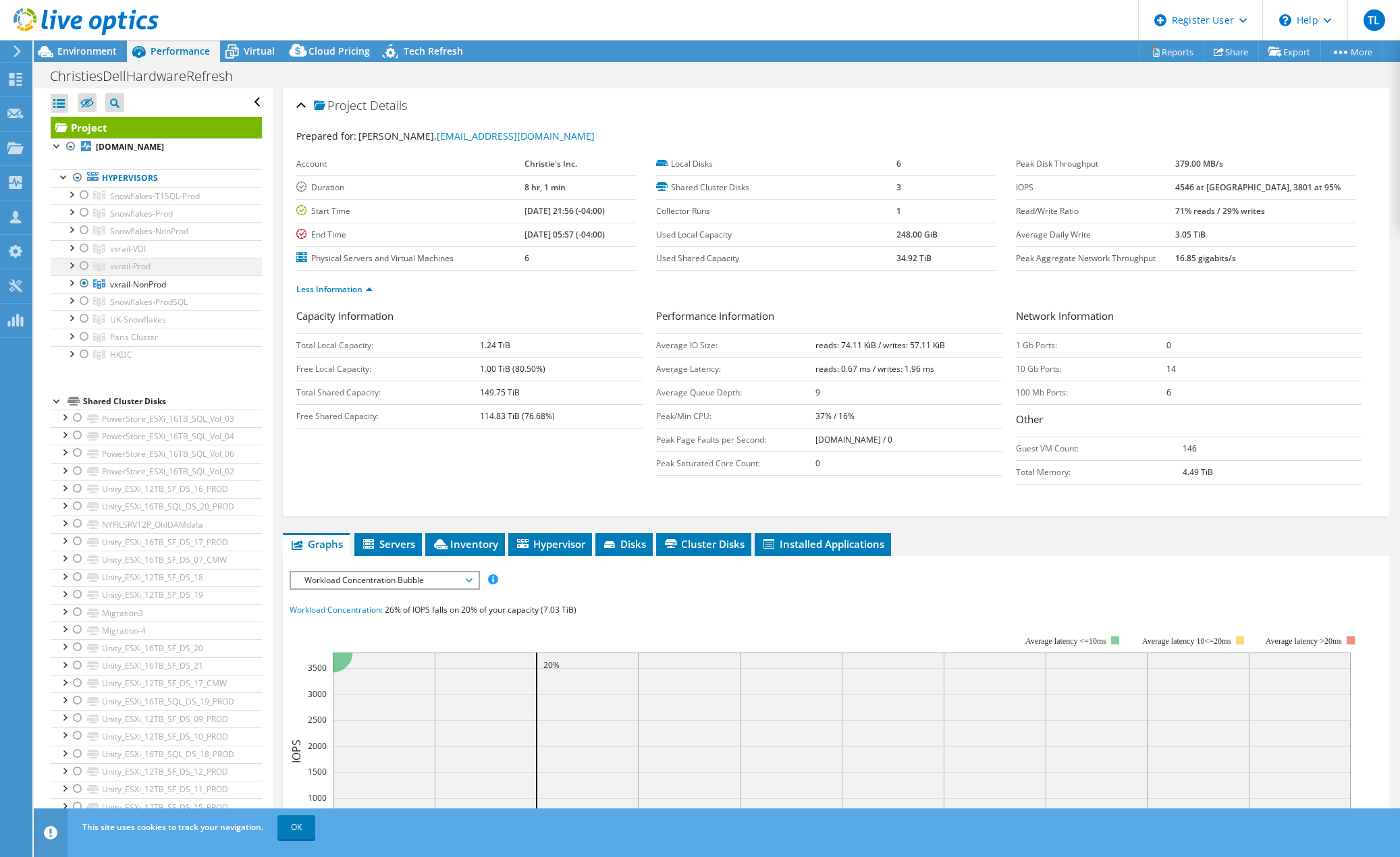
drag, startPoint x: 82, startPoint y: 247, endPoint x: 88, endPoint y: 264, distance: 18.0
click at [82, 247] on div at bounding box center [84, 248] width 14 height 17
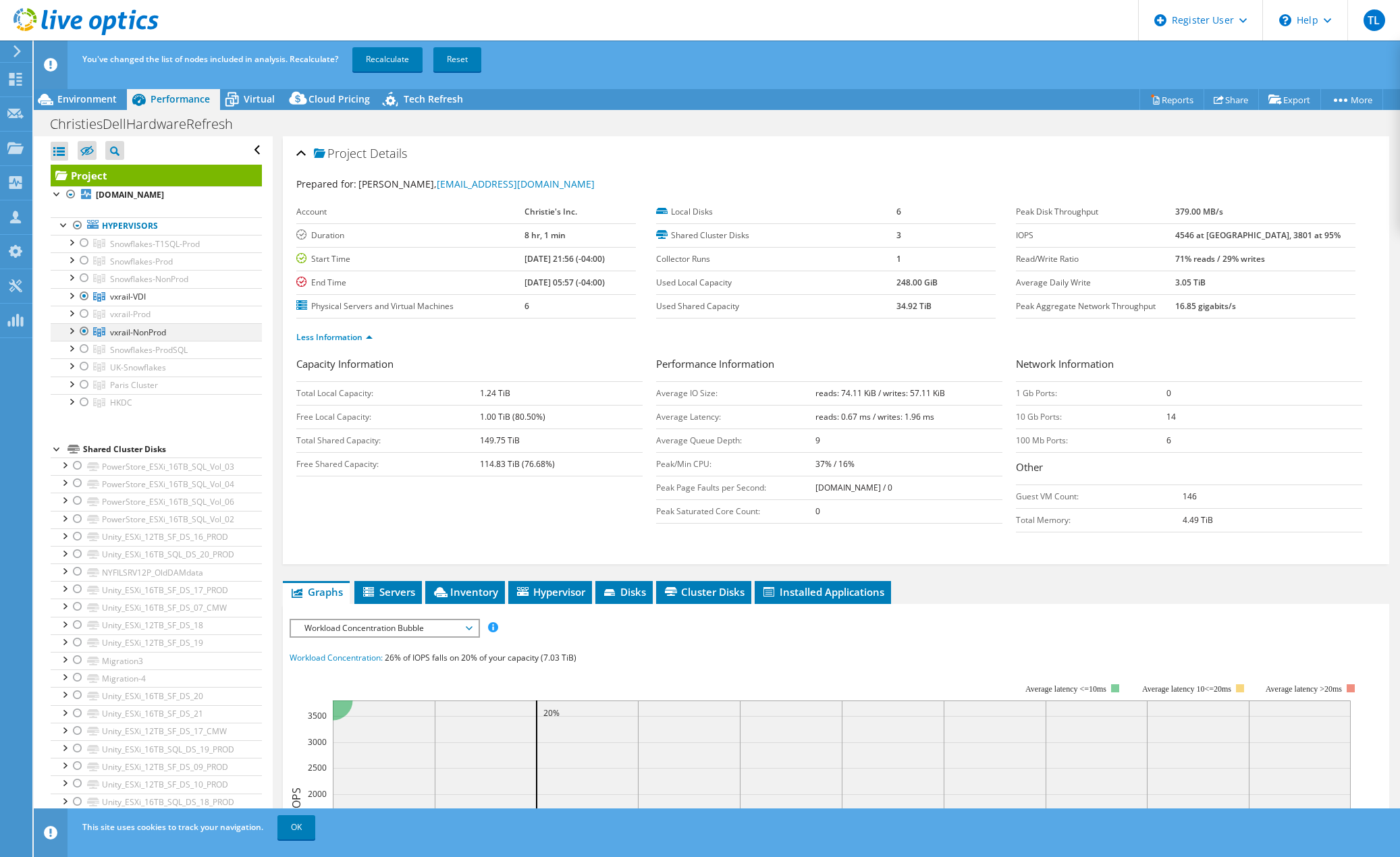
click at [85, 329] on div at bounding box center [84, 332] width 14 height 17
click at [387, 51] on link "Recalculate" at bounding box center [387, 59] width 70 height 24
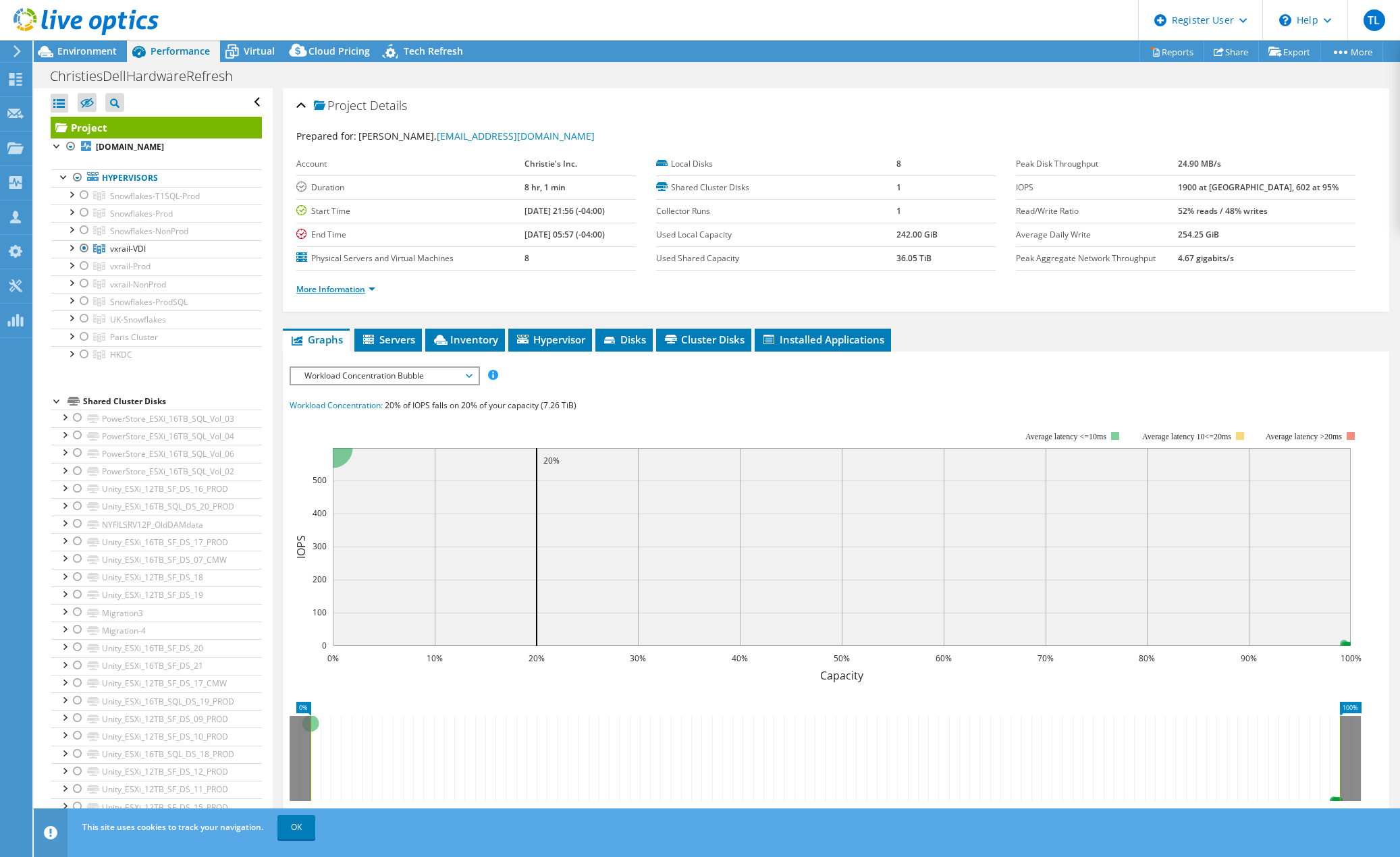
click at [353, 285] on link "More Information" at bounding box center [335, 289] width 78 height 11
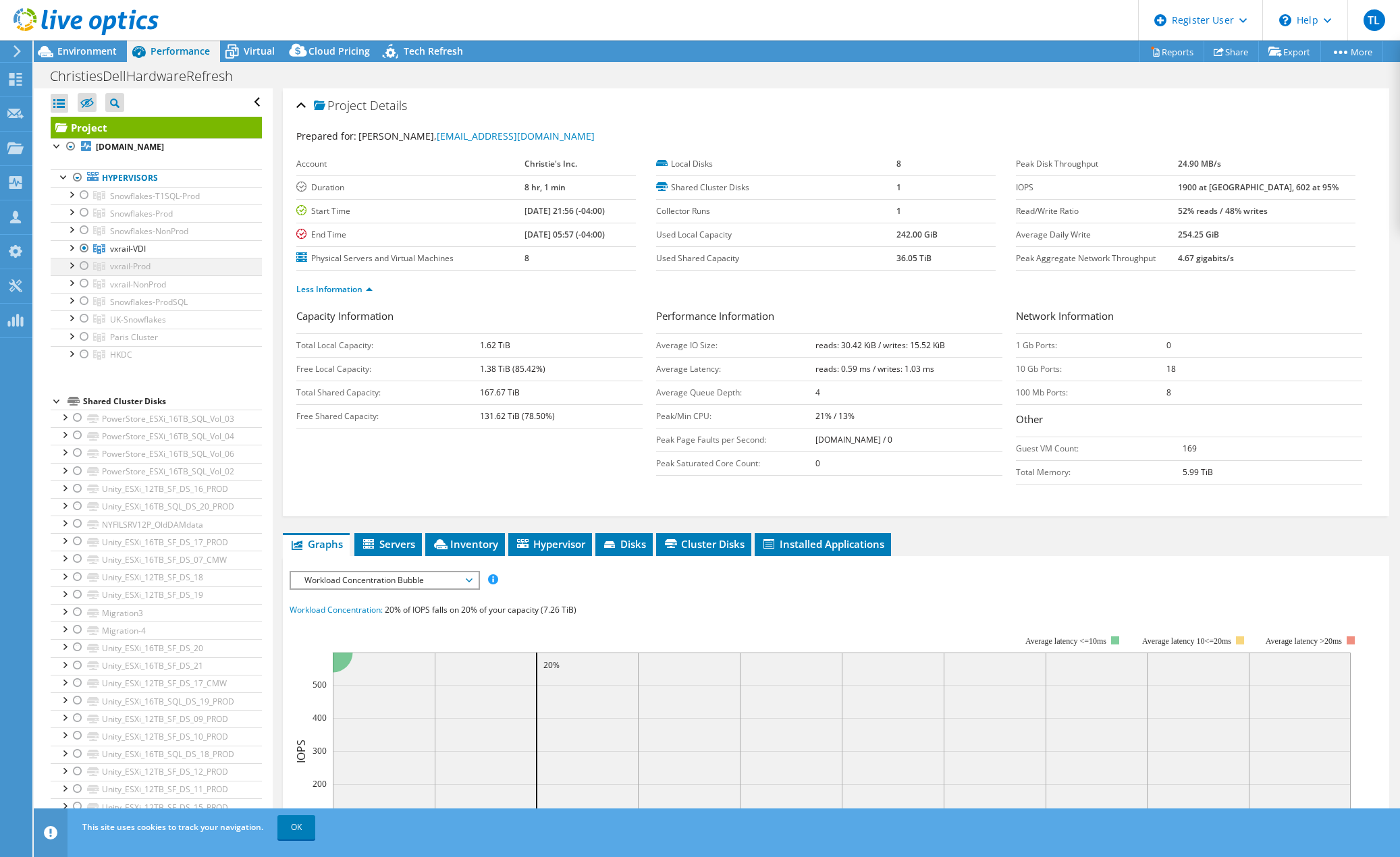
click at [84, 263] on div at bounding box center [84, 266] width 14 height 17
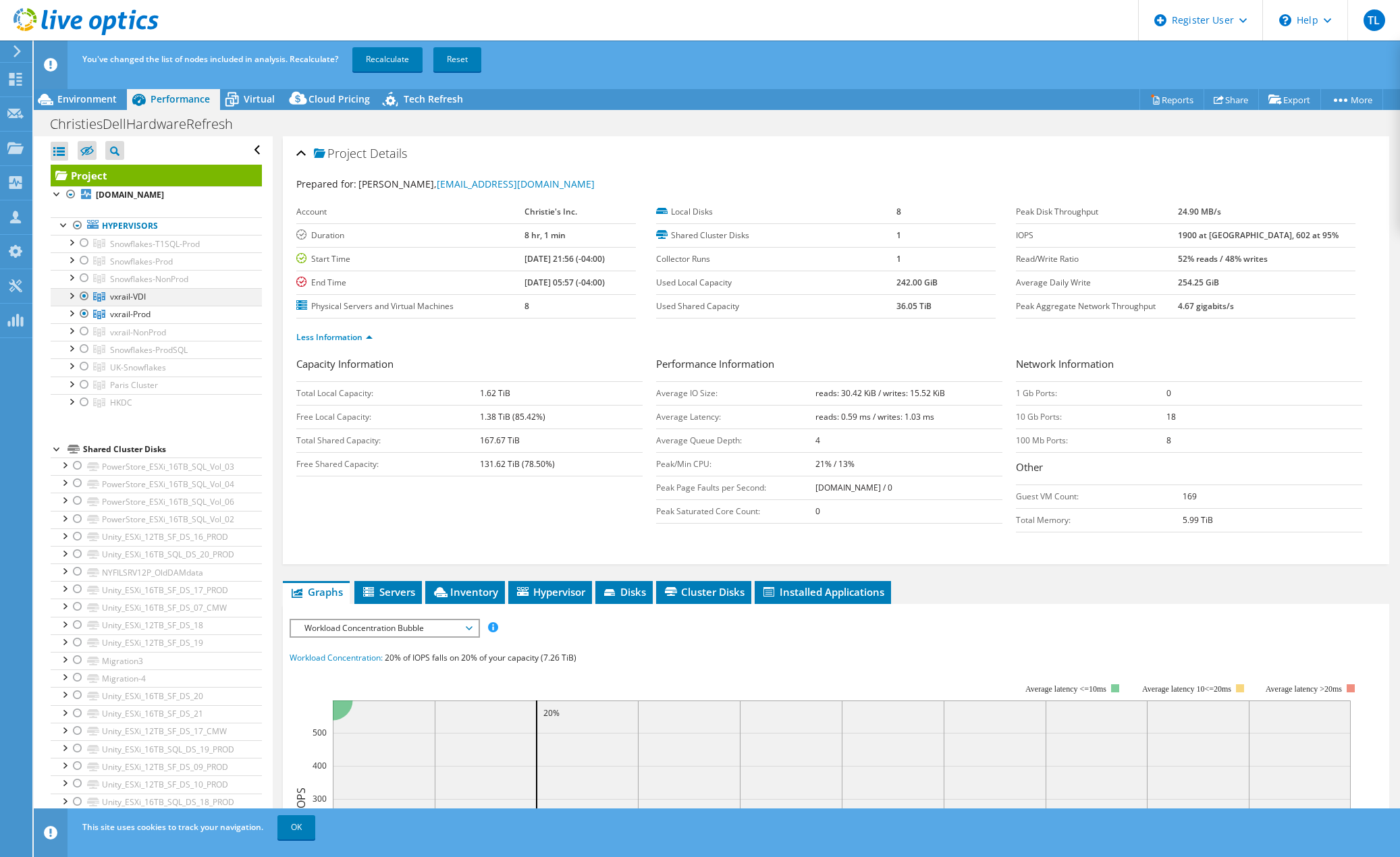
click at [86, 294] on div at bounding box center [84, 296] width 14 height 17
click at [387, 64] on link "Recalculate" at bounding box center [387, 59] width 70 height 24
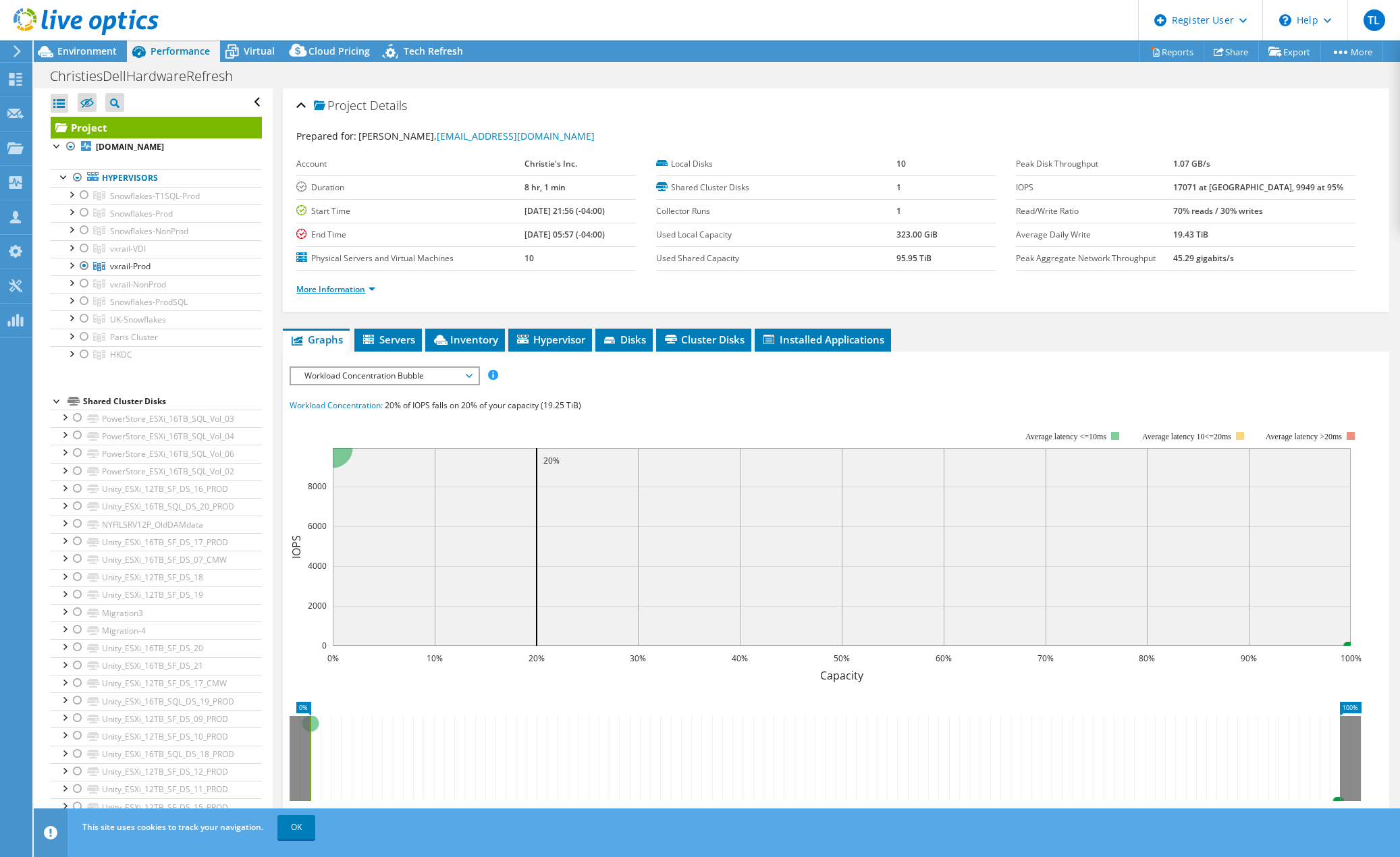
click at [347, 287] on link "More Information" at bounding box center [335, 289] width 78 height 11
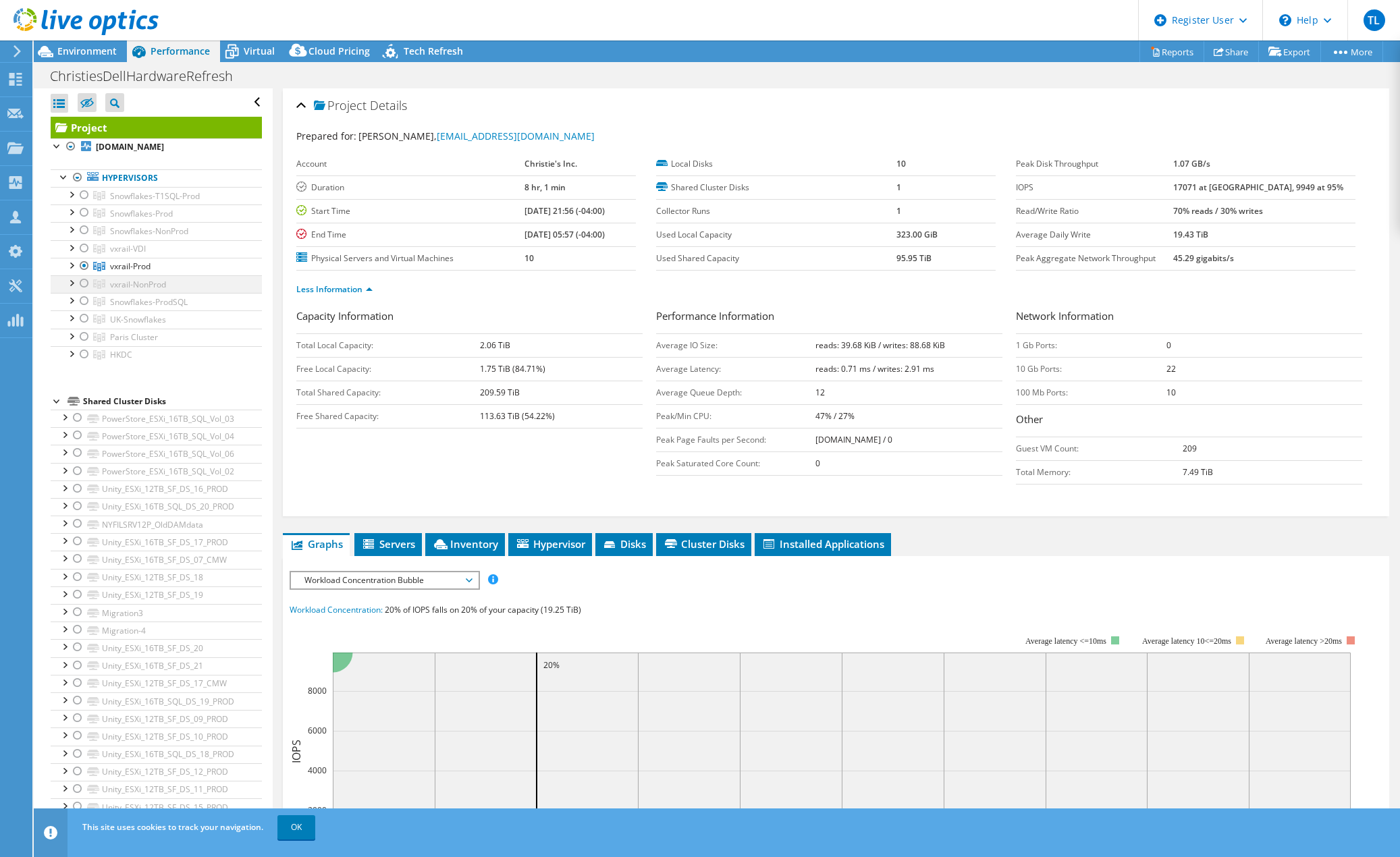
click at [86, 282] on div at bounding box center [84, 284] width 14 height 17
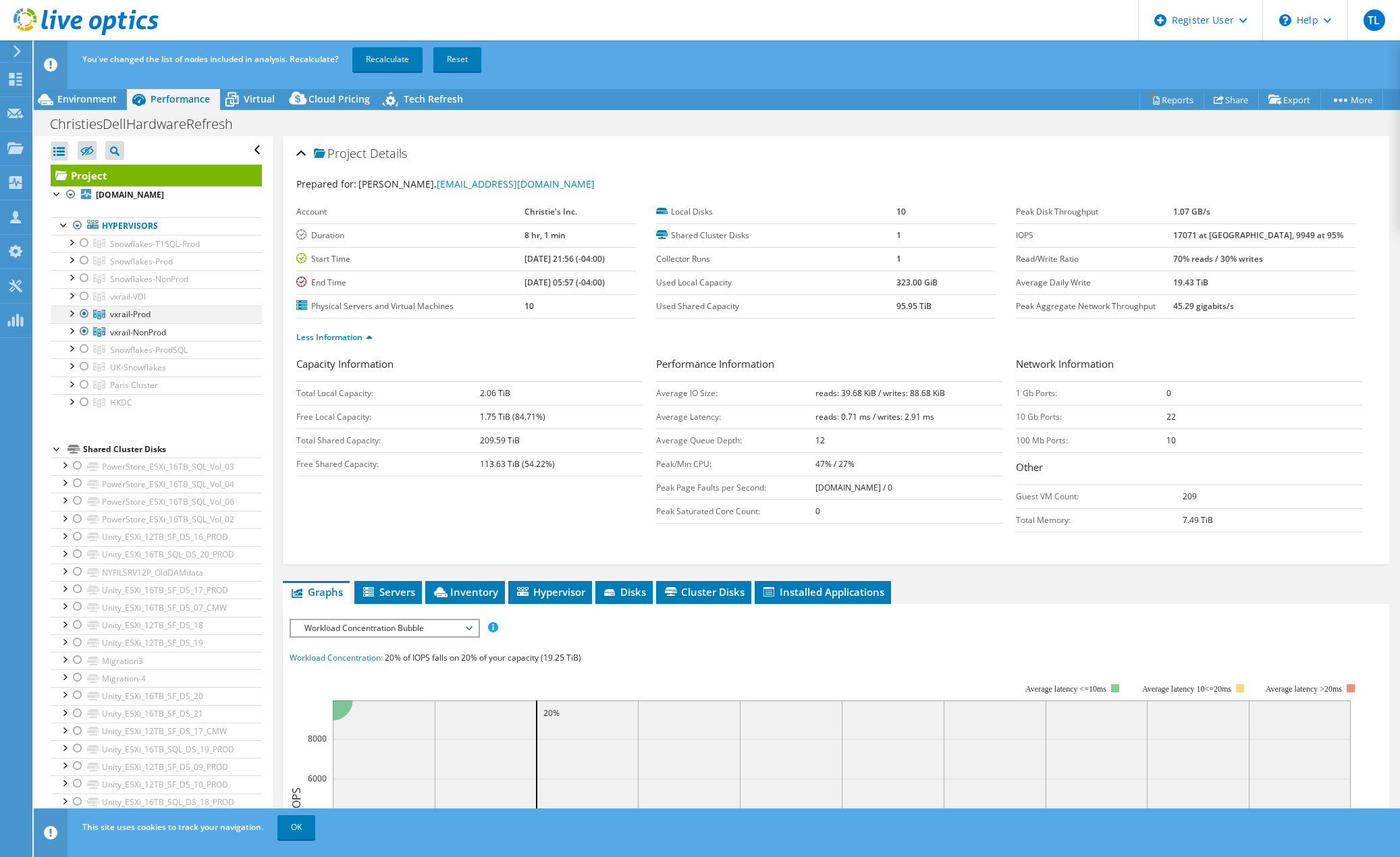
click at [85, 311] on div at bounding box center [84, 314] width 14 height 17
click at [383, 66] on link "Recalculate" at bounding box center [387, 59] width 70 height 24
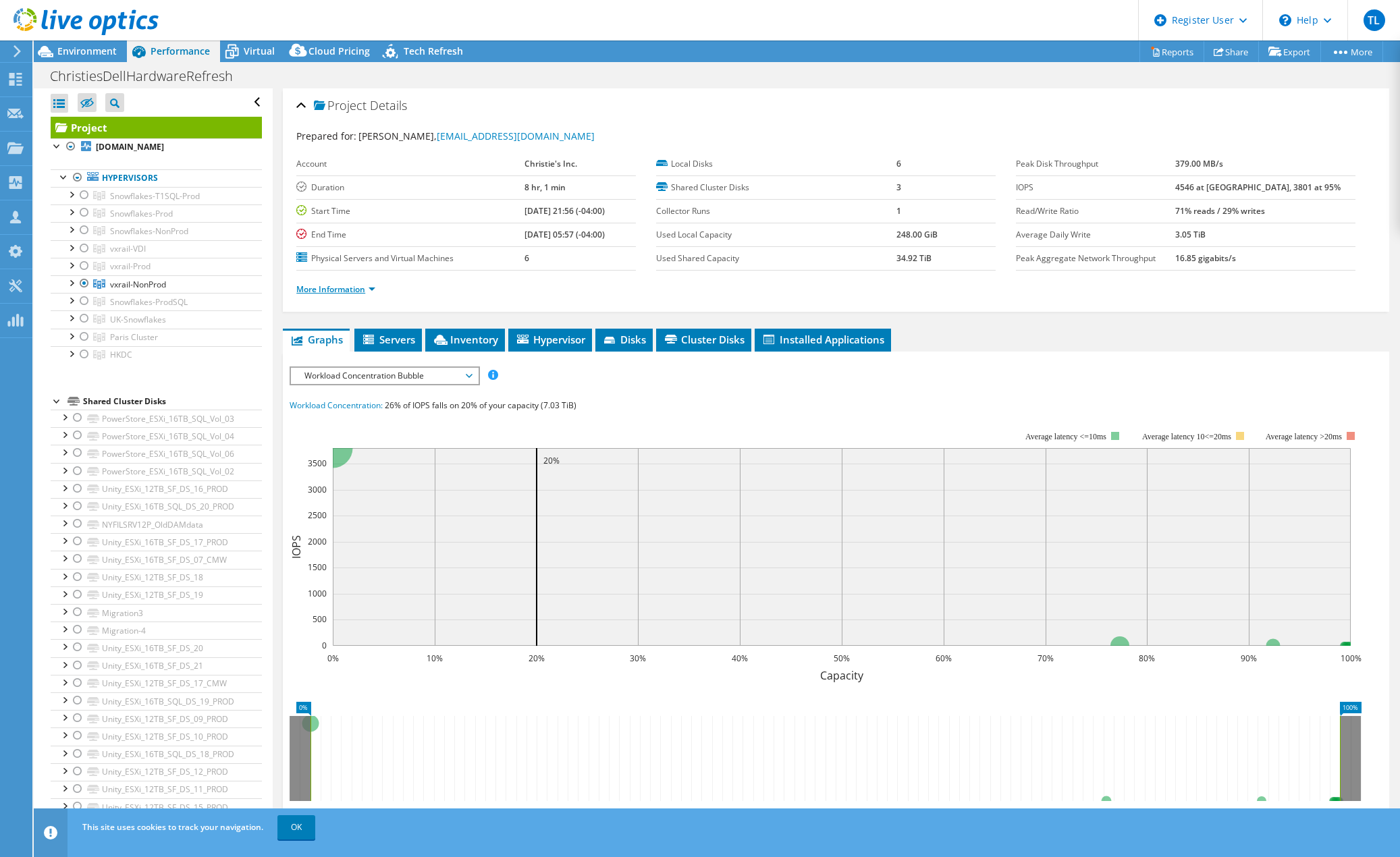
click at [340, 288] on link "More Information" at bounding box center [335, 289] width 78 height 11
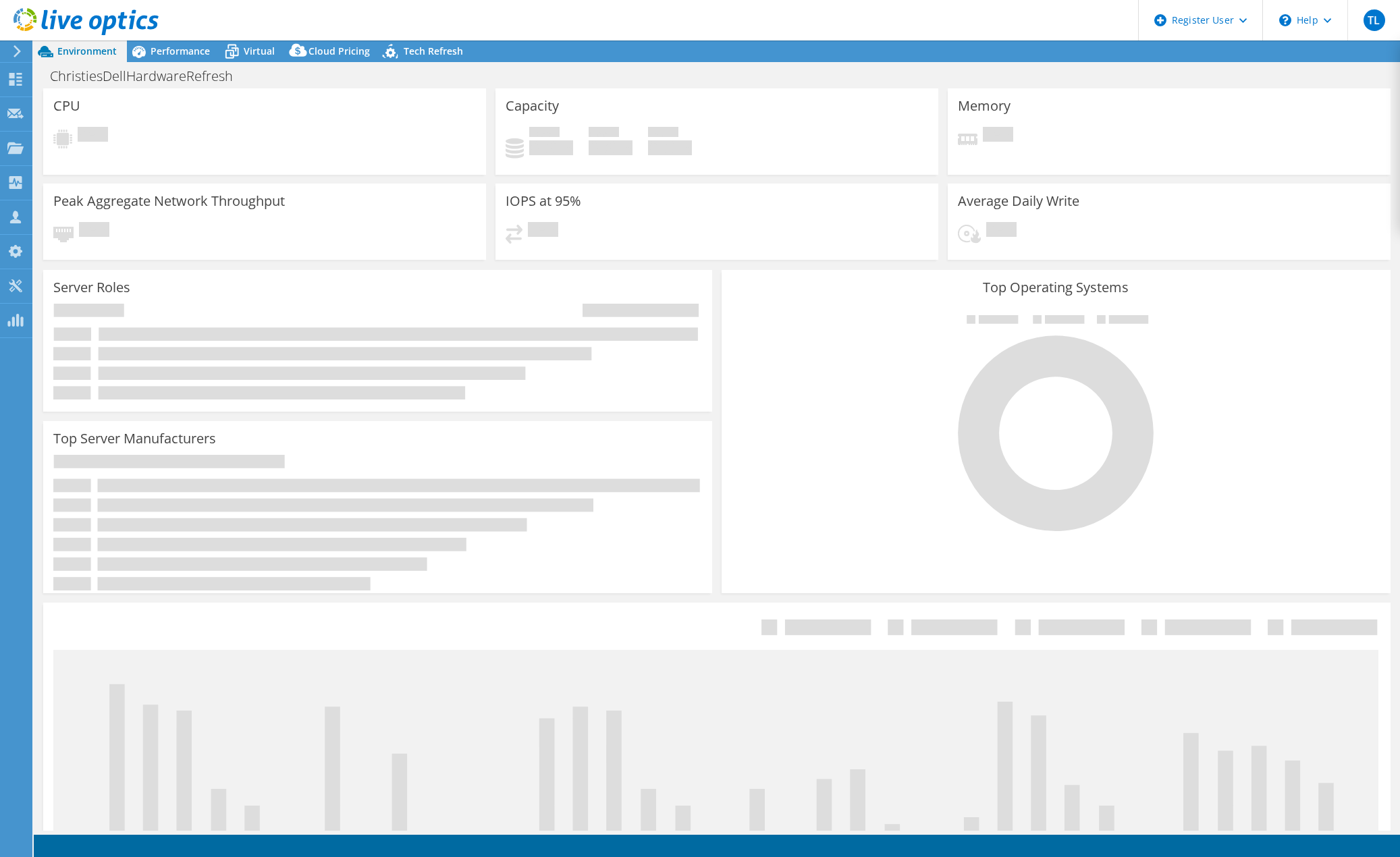
select select "USD"
